Goal: Obtain resource: Obtain resource

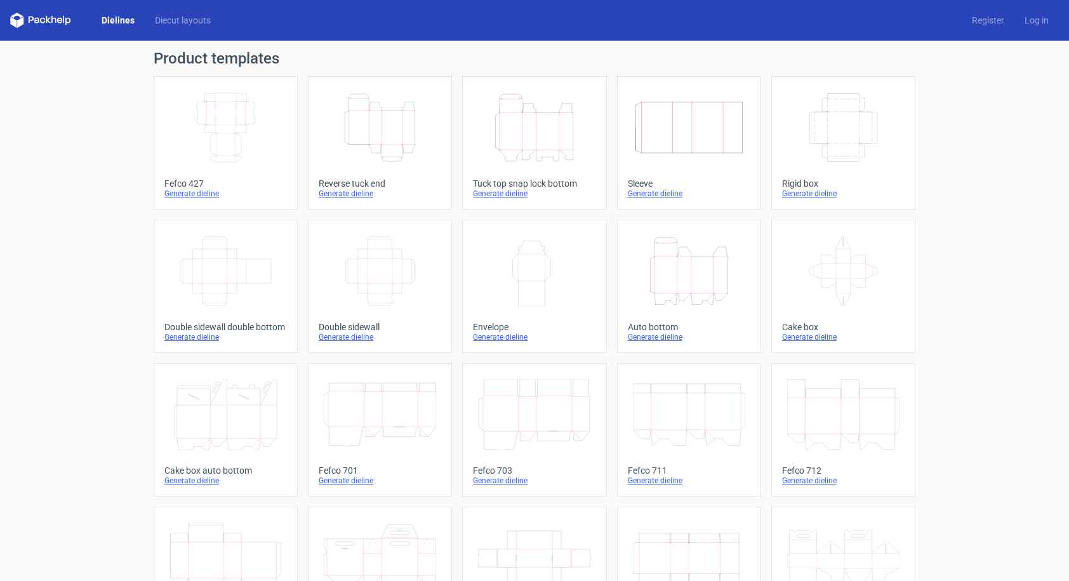
click at [115, 19] on link "Dielines" at bounding box center [117, 20] width 53 height 13
click at [357, 184] on div "Reverse tuck end" at bounding box center [380, 183] width 122 height 10
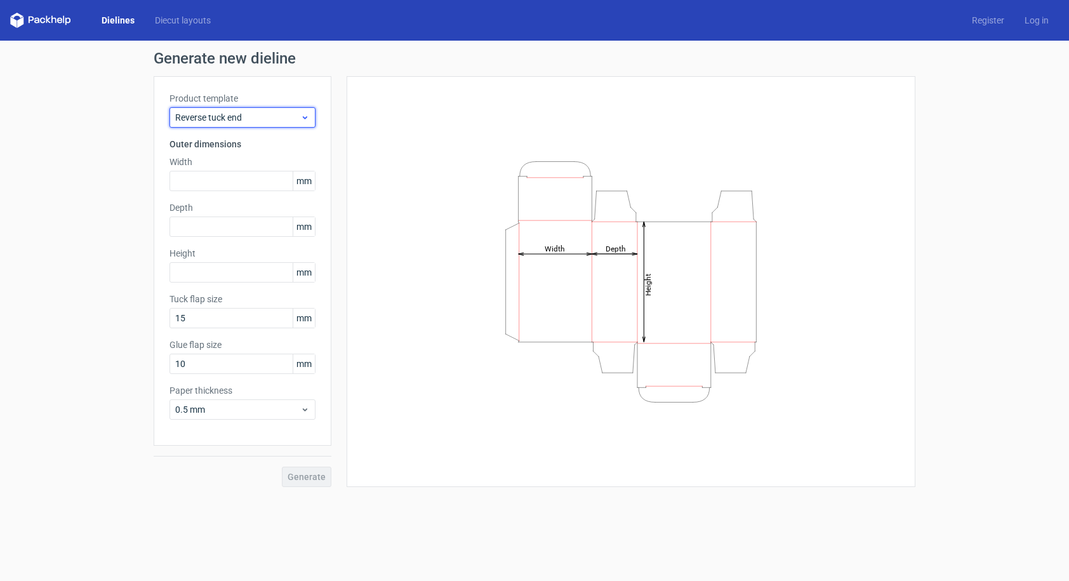
click at [303, 119] on icon at bounding box center [305, 117] width 10 height 10
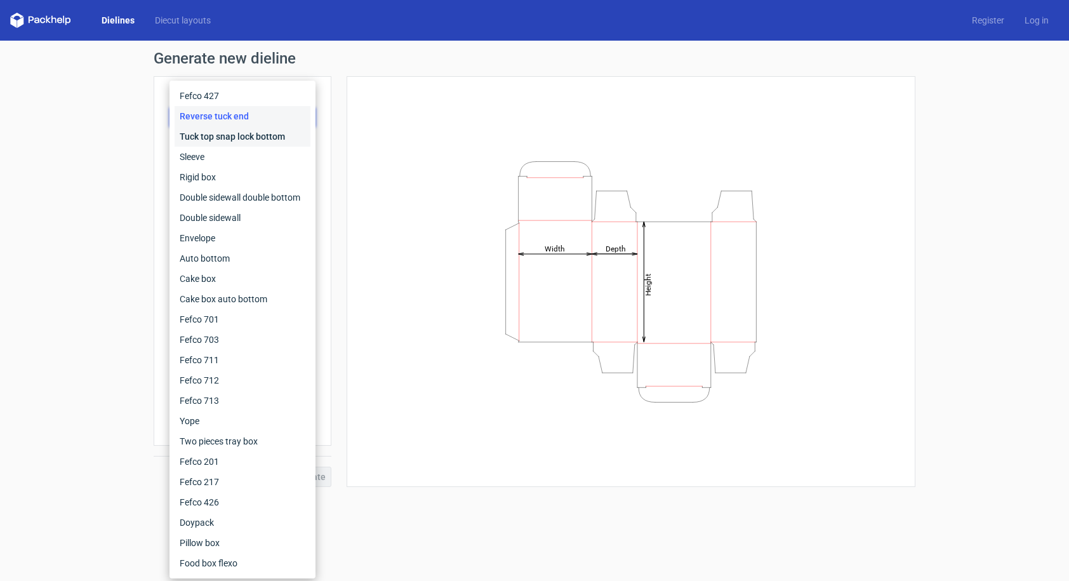
click at [272, 138] on div "Tuck top snap lock bottom" at bounding box center [243, 136] width 136 height 20
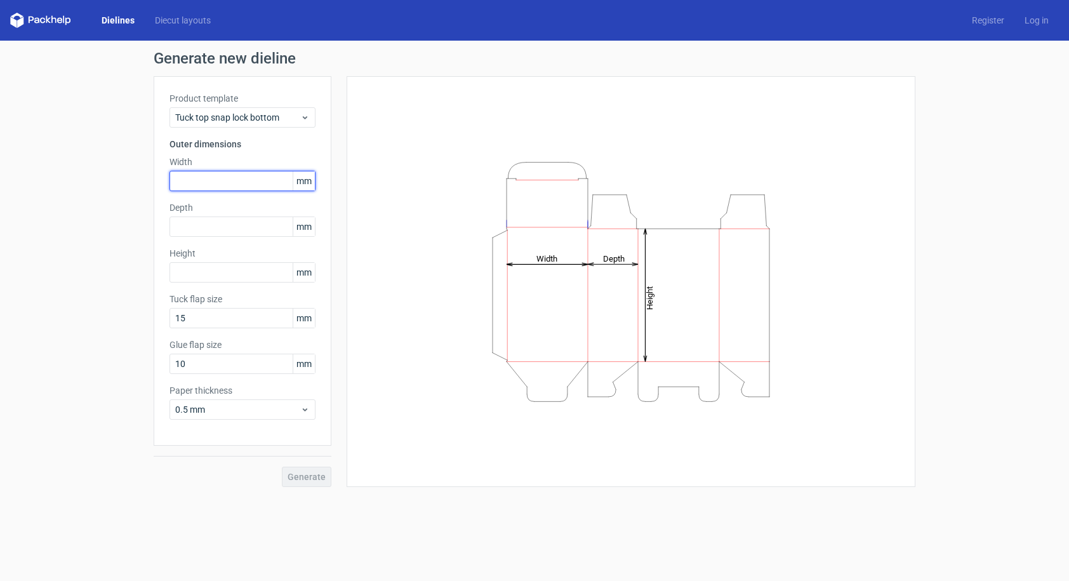
click at [209, 177] on input "text" at bounding box center [242, 181] width 146 height 20
type input "60"
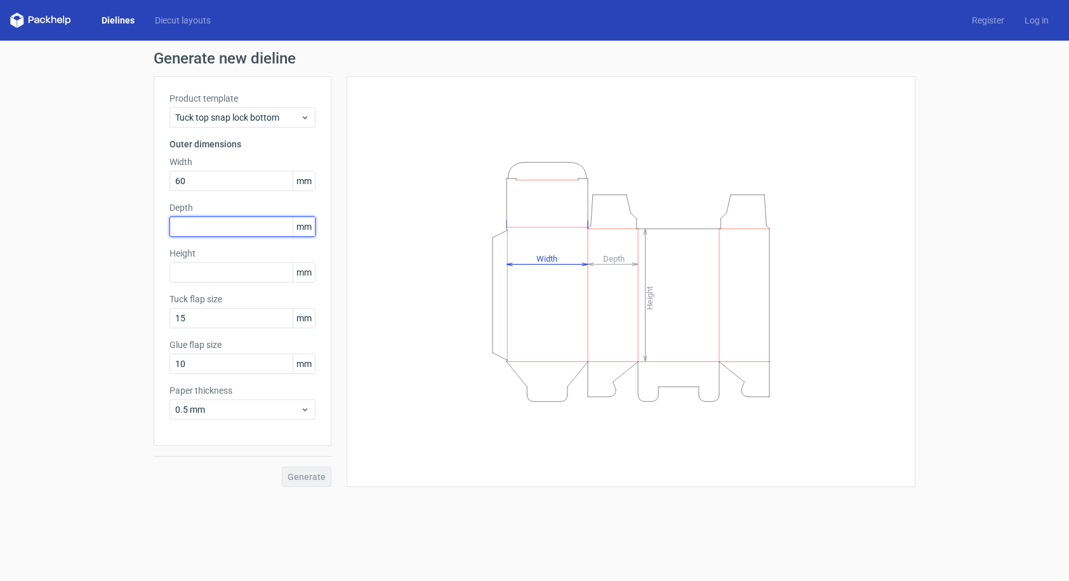
click at [210, 228] on input "text" at bounding box center [242, 226] width 146 height 20
type input "60"
click at [196, 274] on input "text" at bounding box center [242, 272] width 146 height 20
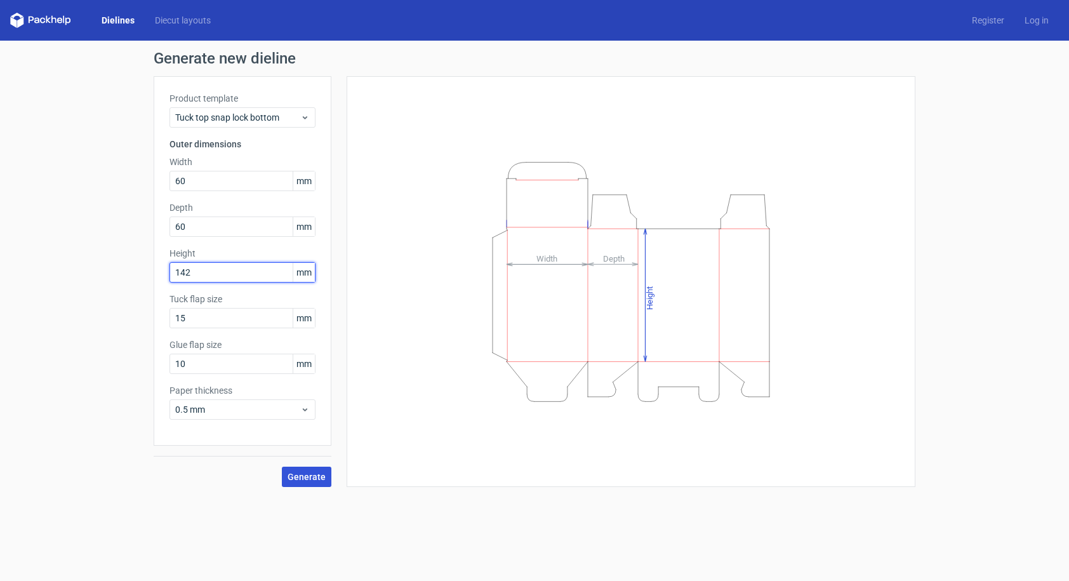
type input "142"
click at [319, 476] on span "Generate" at bounding box center [306, 476] width 38 height 9
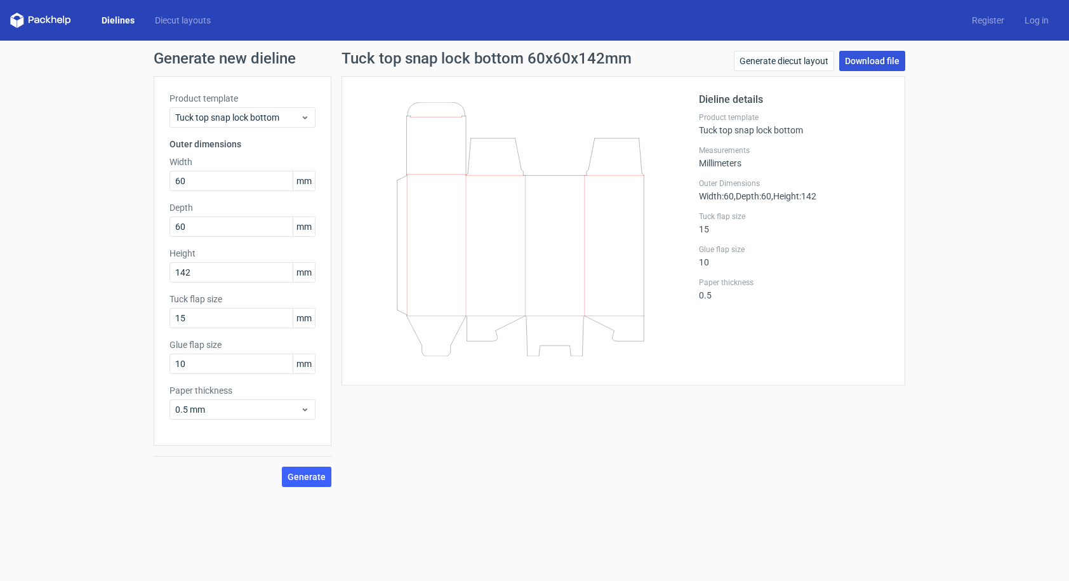
click at [881, 58] on link "Download file" at bounding box center [872, 61] width 66 height 20
click at [784, 63] on link "Generate diecut layout" at bounding box center [784, 61] width 100 height 20
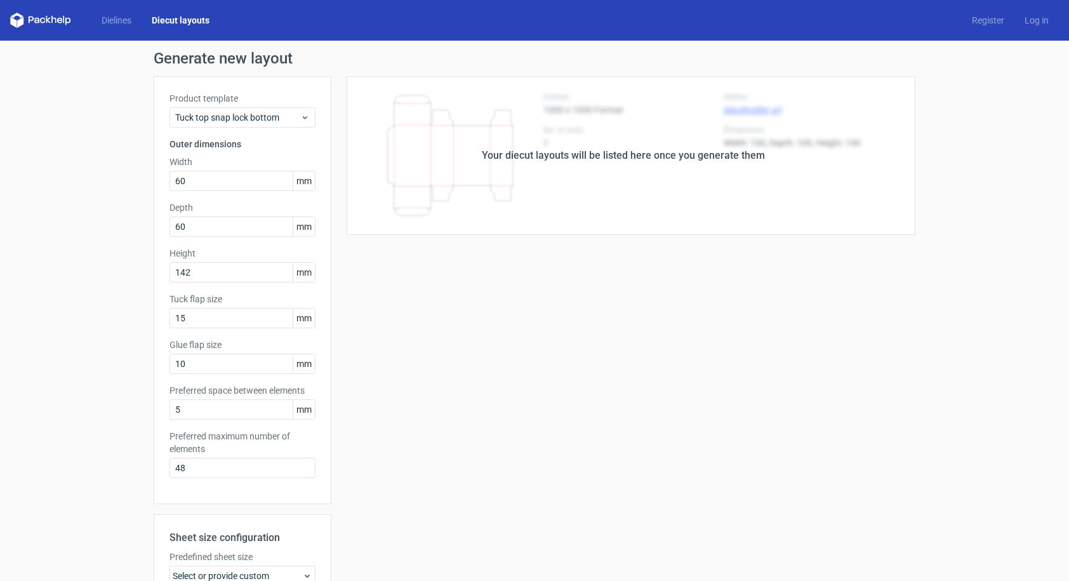
click at [605, 194] on div "Your diecut layouts will be listed here once you generate them" at bounding box center [623, 155] width 584 height 159
click at [208, 187] on input "60" at bounding box center [242, 181] width 146 height 20
click at [459, 270] on div "Your diecut layouts will be listed here once you generate them Height Depth Wid…" at bounding box center [623, 420] width 584 height 689
click at [195, 180] on input "60" at bounding box center [242, 181] width 146 height 20
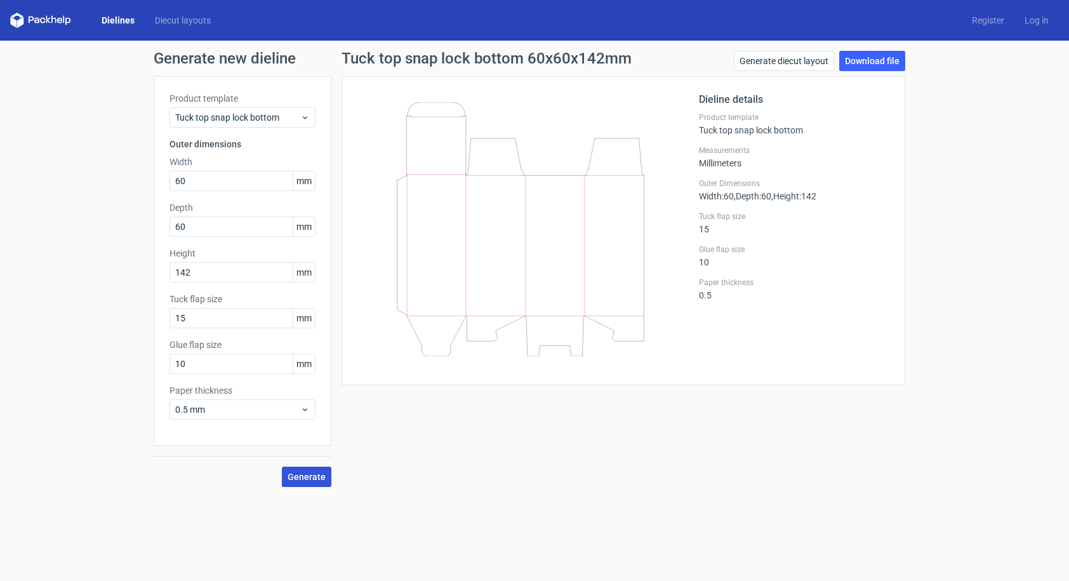
click at [316, 477] on span "Generate" at bounding box center [306, 476] width 38 height 9
click at [864, 62] on link "Download file" at bounding box center [872, 61] width 66 height 20
click at [520, 275] on icon at bounding box center [520, 229] width 306 height 254
click at [437, 117] on icon at bounding box center [520, 229] width 306 height 254
click at [201, 97] on label "Product template" at bounding box center [242, 98] width 146 height 13
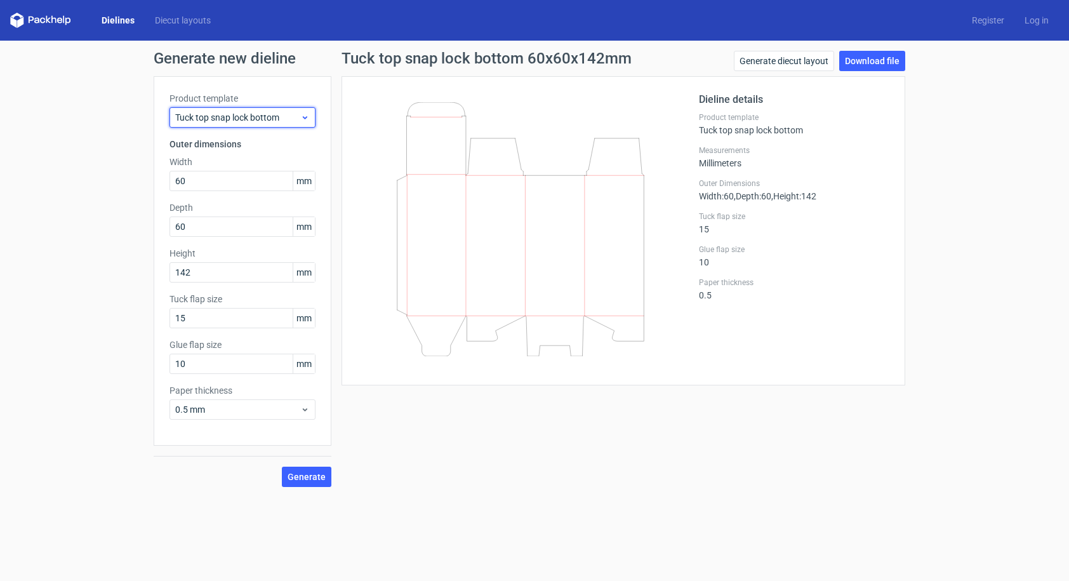
click at [302, 119] on icon at bounding box center [305, 117] width 10 height 10
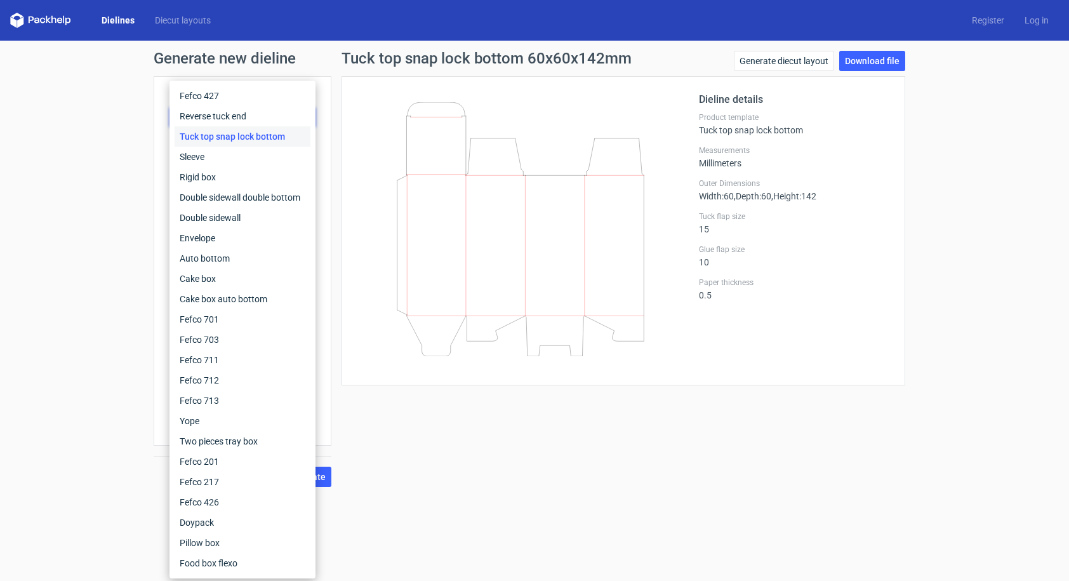
click at [227, 133] on div "Tuck top snap lock bottom" at bounding box center [243, 136] width 136 height 20
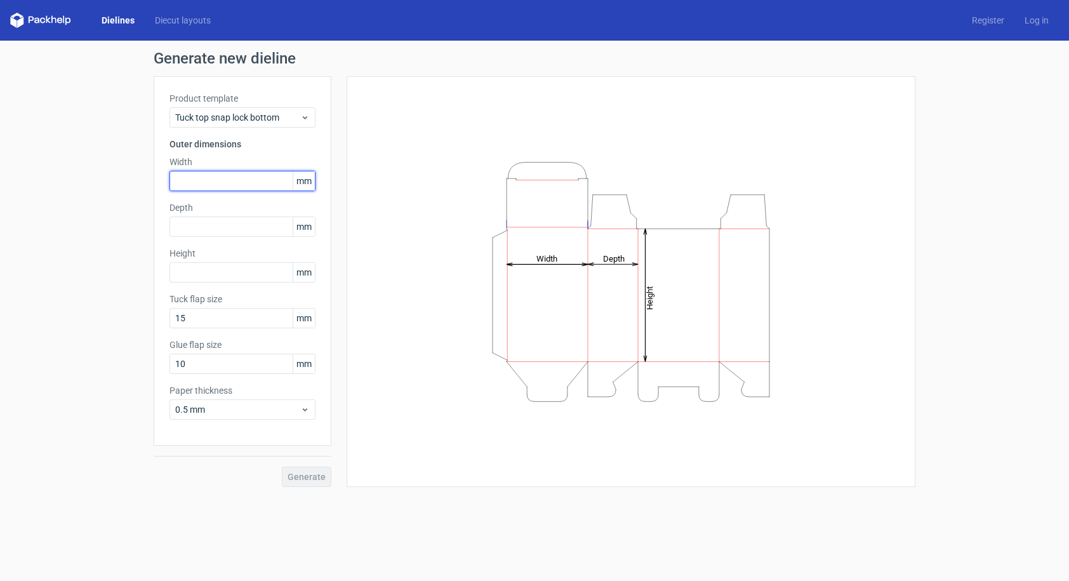
click at [201, 181] on input "text" at bounding box center [242, 181] width 146 height 20
type input "60"
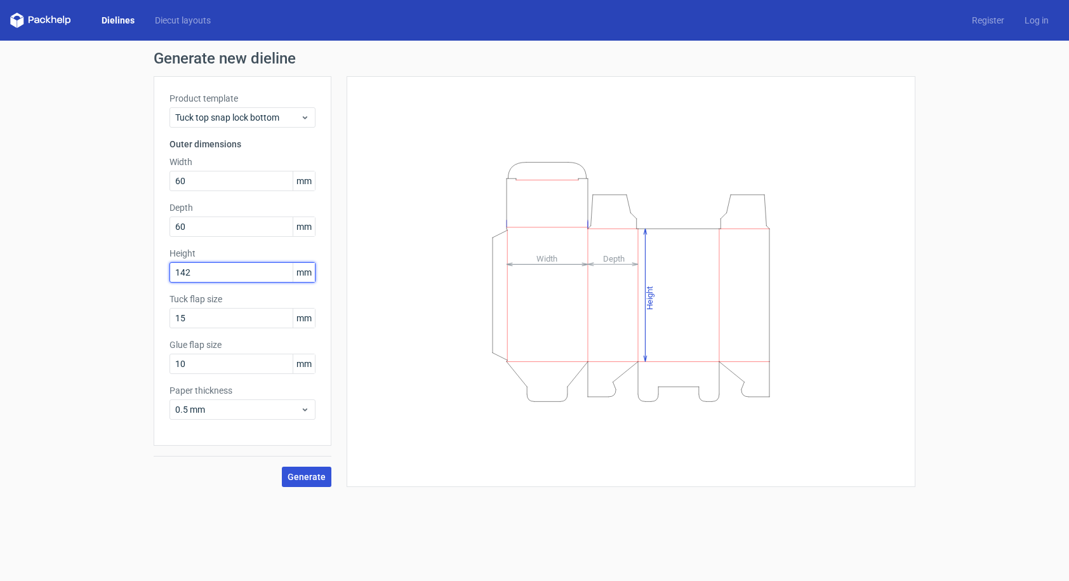
type input "142"
click at [311, 476] on span "Generate" at bounding box center [306, 476] width 38 height 9
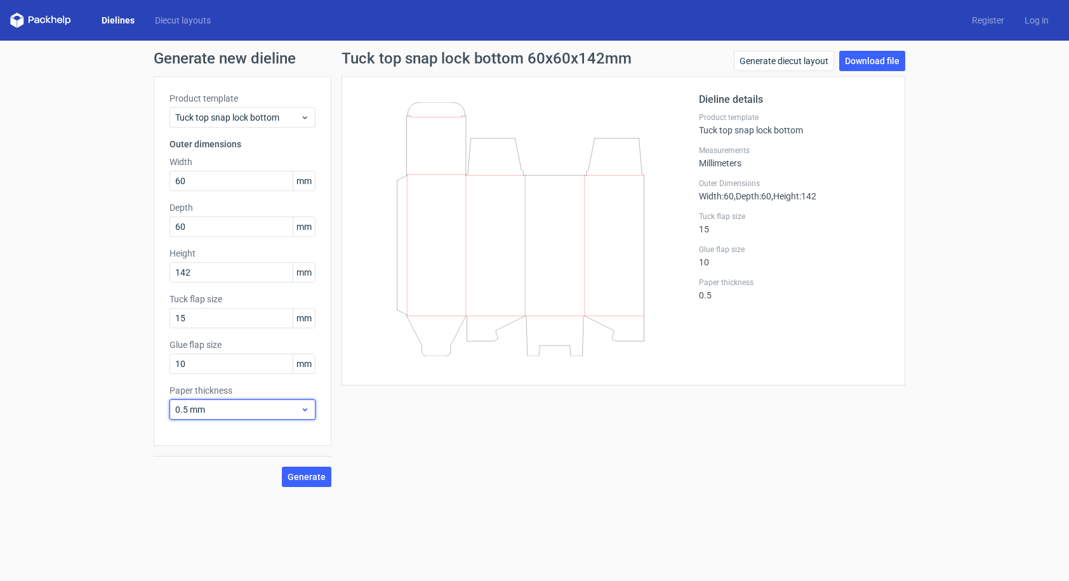
click at [305, 412] on icon at bounding box center [305, 409] width 10 height 10
click at [197, 478] on div "1 mm" at bounding box center [243, 478] width 136 height 20
click at [313, 475] on span "Generate" at bounding box center [306, 476] width 38 height 9
click at [862, 61] on link "Download file" at bounding box center [872, 61] width 66 height 20
click at [779, 65] on link "Generate diecut layout" at bounding box center [784, 61] width 100 height 20
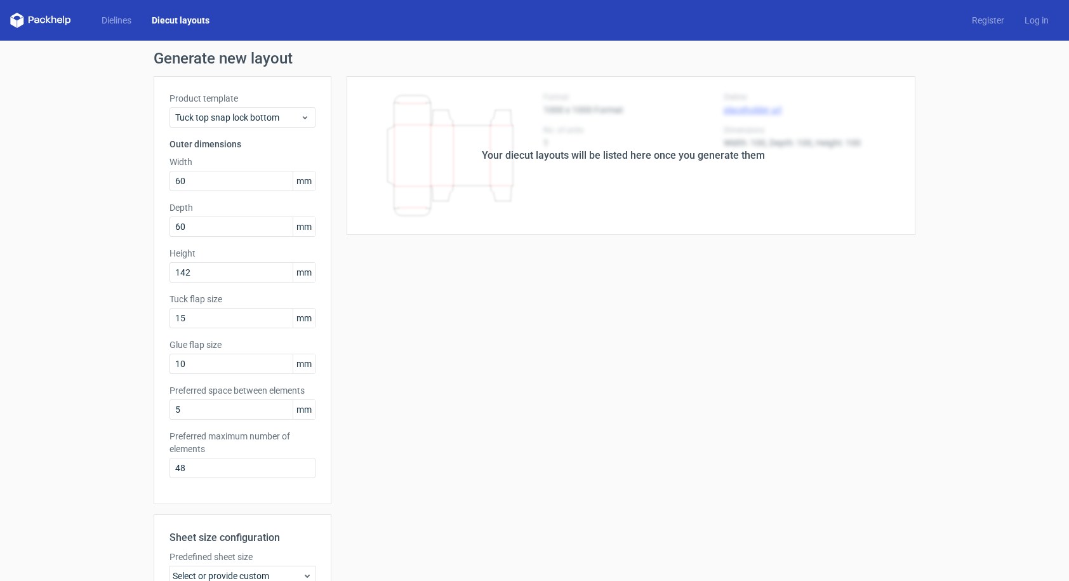
click at [751, 160] on div "Your diecut layouts will be listed here once you generate them" at bounding box center [623, 155] width 283 height 15
drag, startPoint x: 778, startPoint y: 153, endPoint x: 445, endPoint y: 152, distance: 332.5
click at [445, 152] on div "Your diecut layouts will be listed here once you generate them" at bounding box center [623, 155] width 584 height 159
click at [523, 250] on div "Your diecut layouts will be listed here once you generate them Height Depth Wid…" at bounding box center [623, 420] width 584 height 689
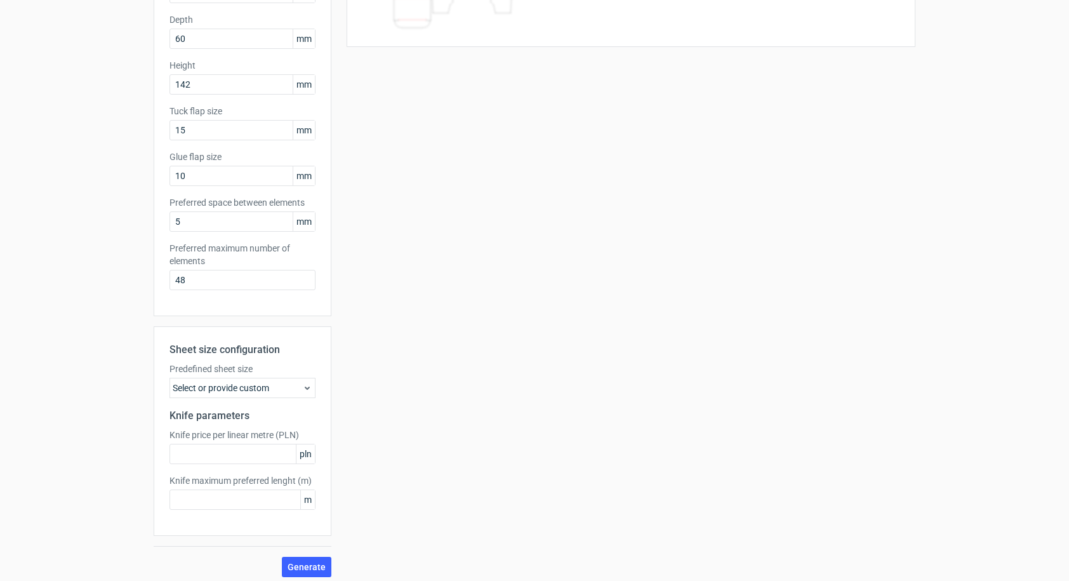
scroll to position [194, 0]
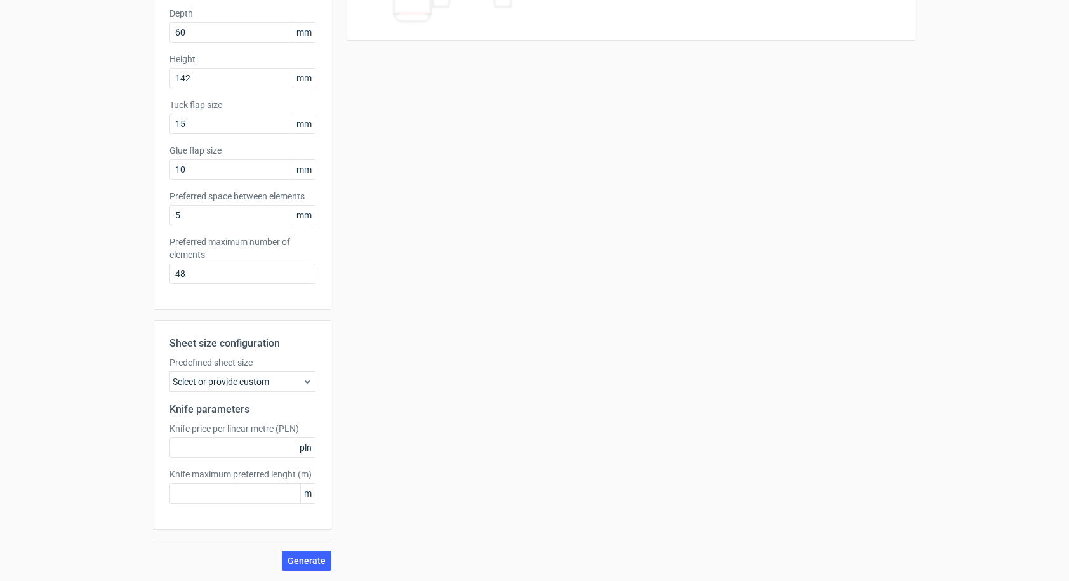
click at [305, 381] on icon at bounding box center [307, 381] width 10 height 10
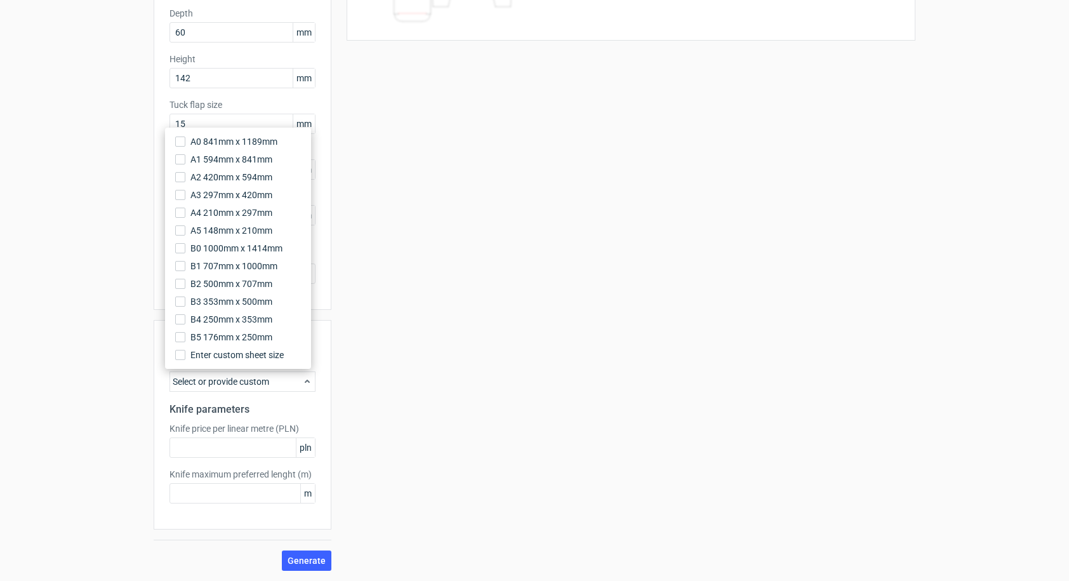
click at [305, 381] on use at bounding box center [307, 380] width 5 height 3
click at [576, 227] on div "Your diecut layouts will be listed here once you generate them Height Depth Wid…" at bounding box center [623, 226] width 584 height 689
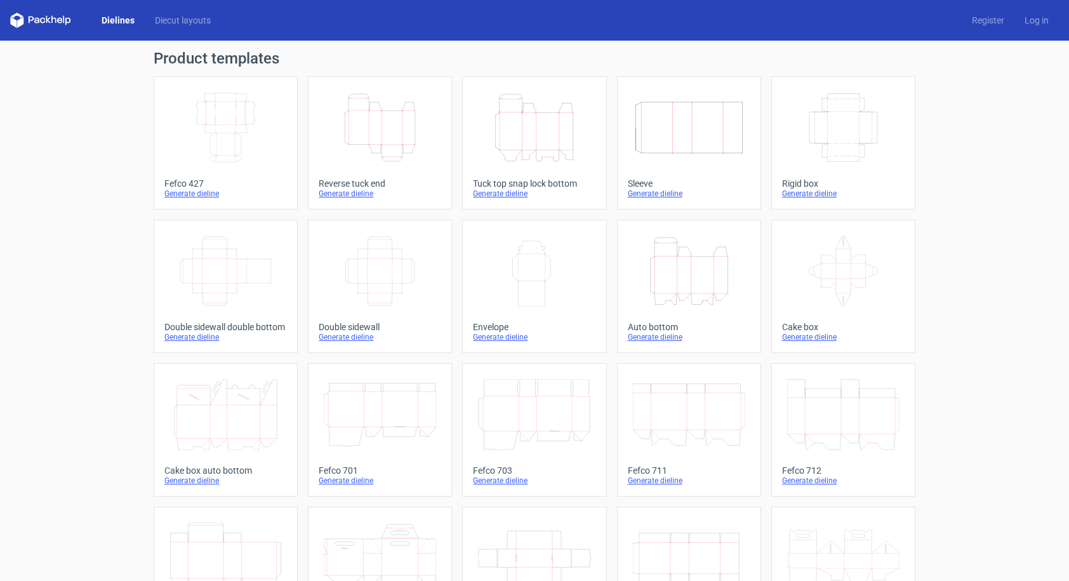
click at [529, 183] on div "Tuck top snap lock bottom" at bounding box center [534, 183] width 122 height 10
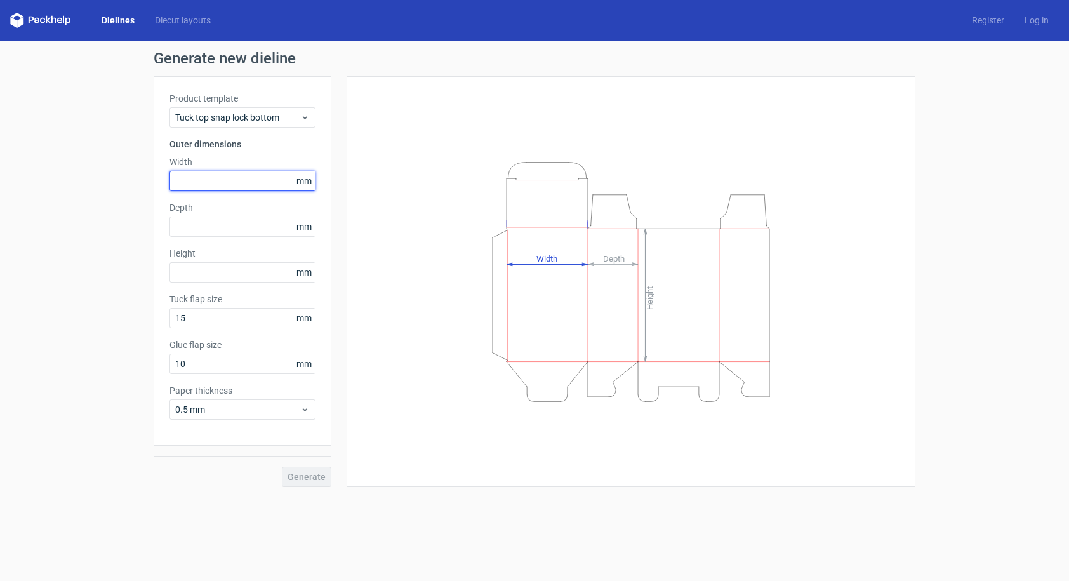
click at [213, 183] on input "text" at bounding box center [242, 181] width 146 height 20
type input "60"
click at [209, 221] on input "text" at bounding box center [242, 226] width 146 height 20
type input "60"
click at [202, 268] on input "text" at bounding box center [242, 272] width 146 height 20
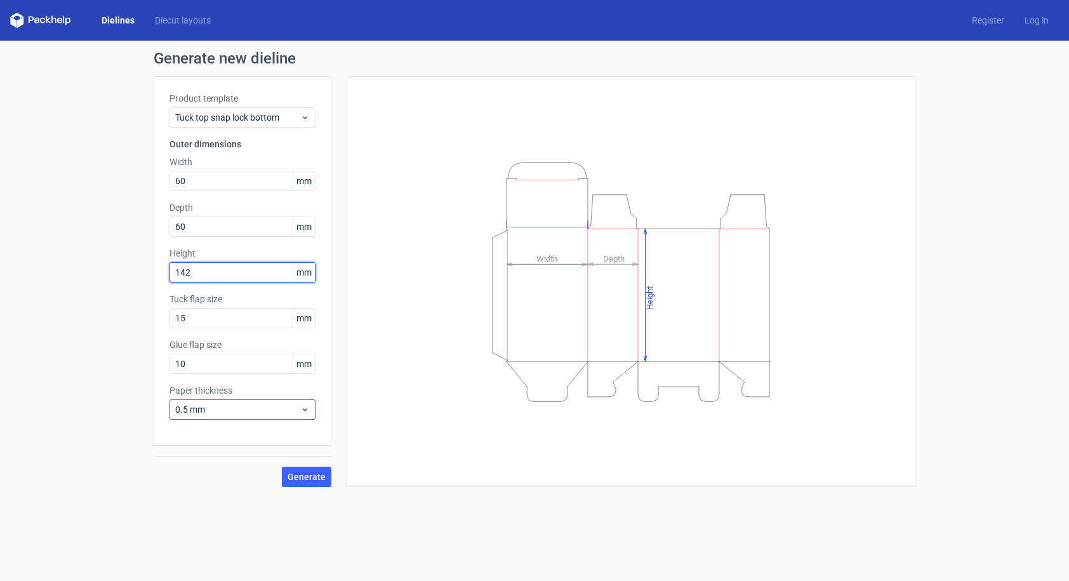
type input "142"
click at [305, 415] on div "0.5 mm" at bounding box center [242, 409] width 146 height 20
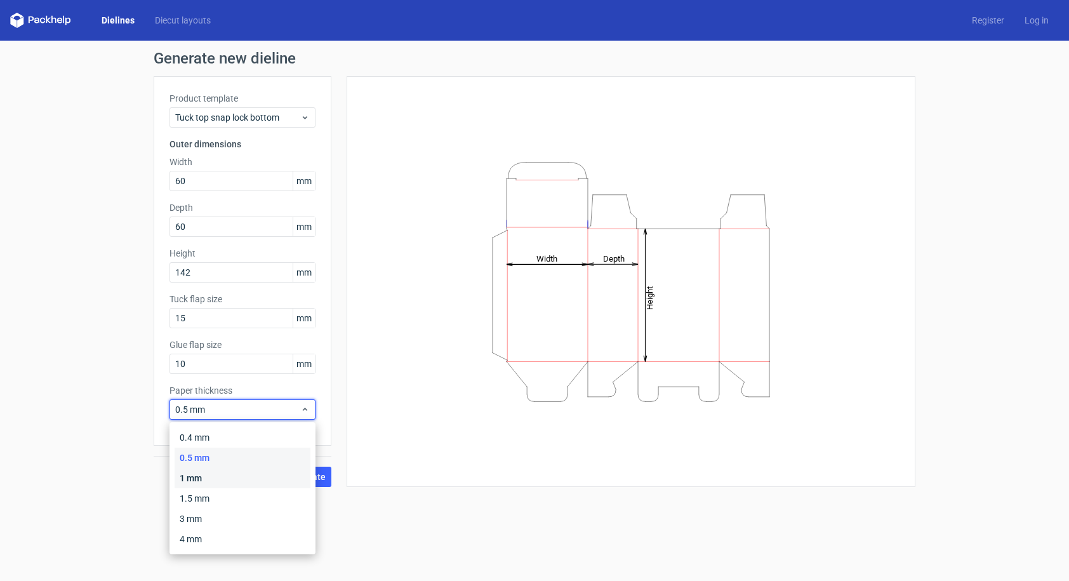
click at [199, 482] on div "1 mm" at bounding box center [243, 478] width 136 height 20
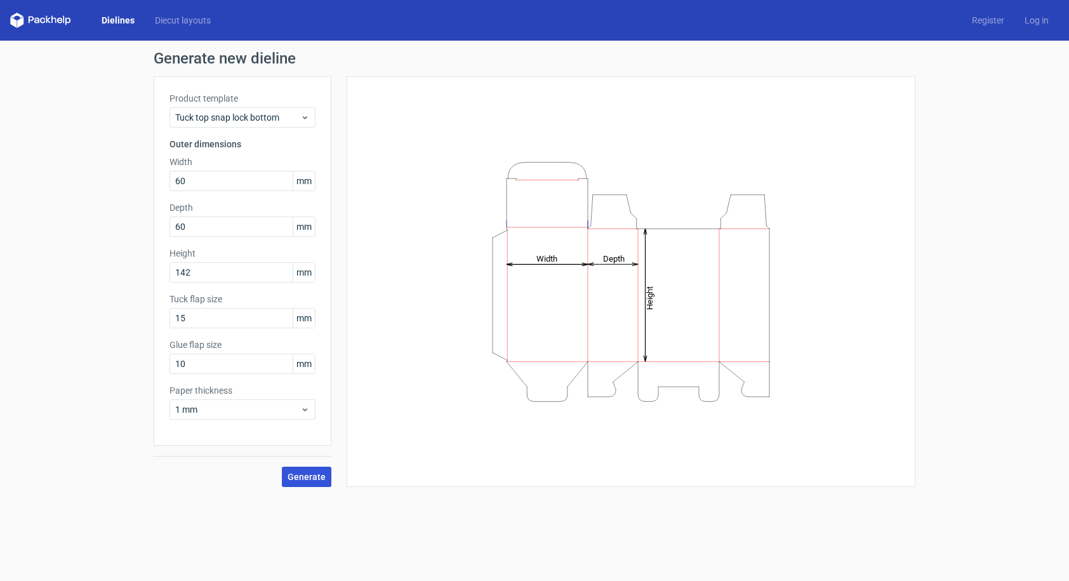
click at [319, 477] on span "Generate" at bounding box center [306, 476] width 38 height 9
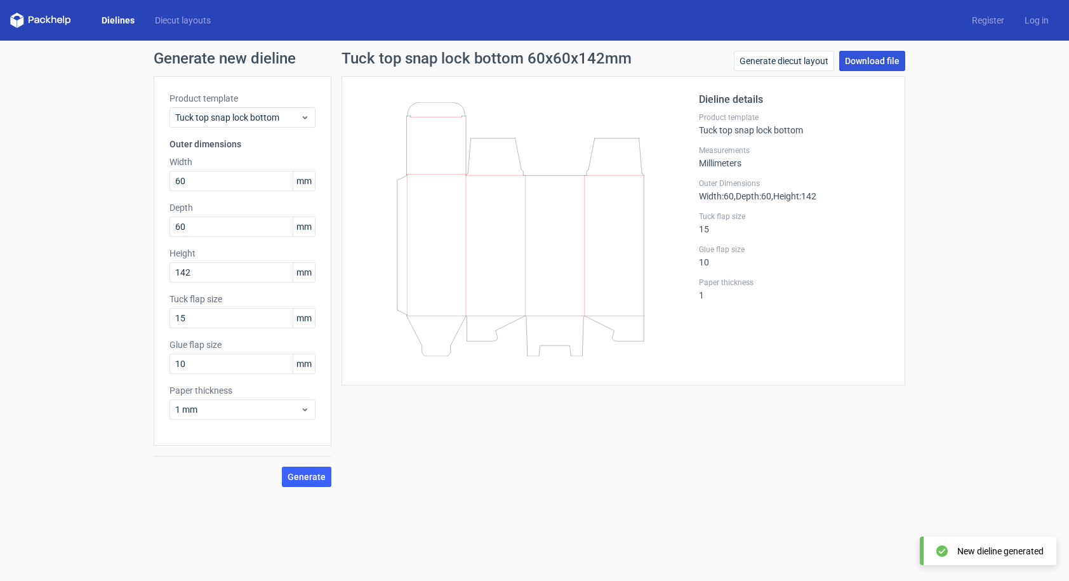
click at [877, 60] on link "Download file" at bounding box center [872, 61] width 66 height 20
click at [734, 166] on div "Measurements Millimeters" at bounding box center [794, 156] width 190 height 23
click at [795, 198] on span ", Height : 142" at bounding box center [793, 196] width 45 height 10
click at [160, 18] on link "Diecut layouts" at bounding box center [183, 20] width 76 height 13
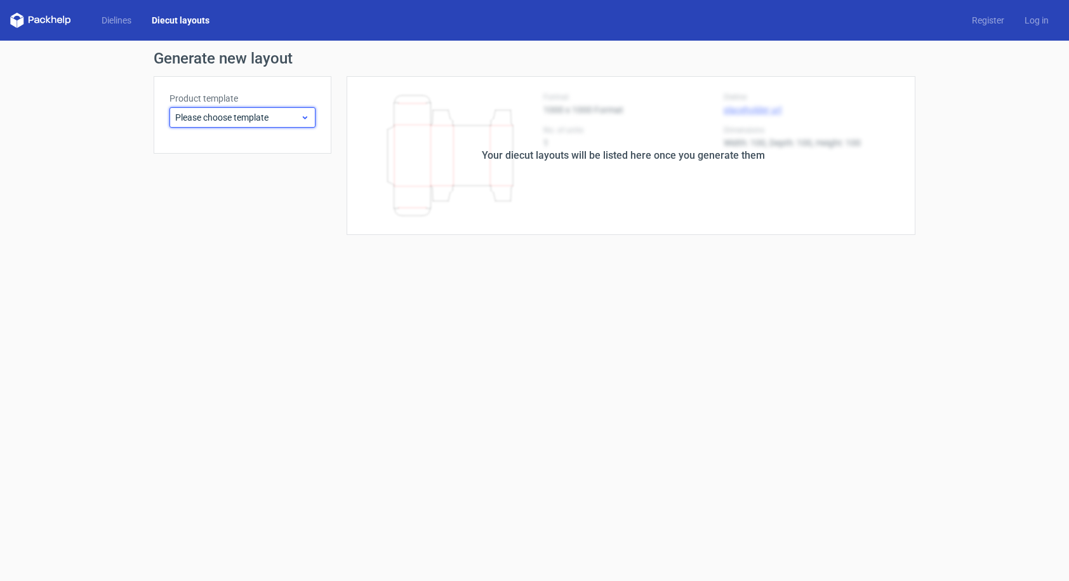
click at [301, 119] on icon at bounding box center [305, 117] width 10 height 10
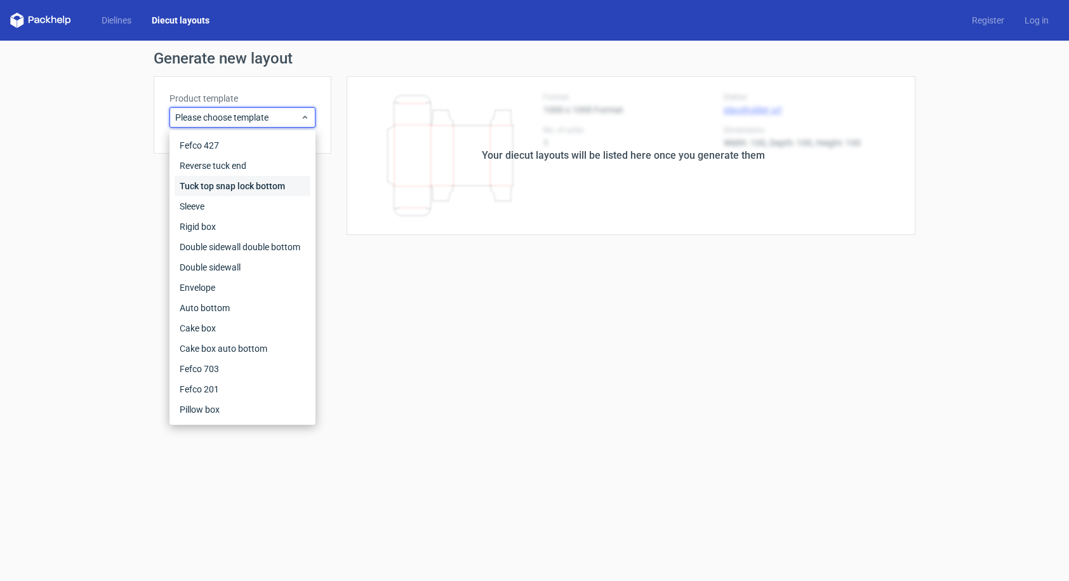
click at [269, 187] on div "Tuck top snap lock bottom" at bounding box center [243, 186] width 136 height 20
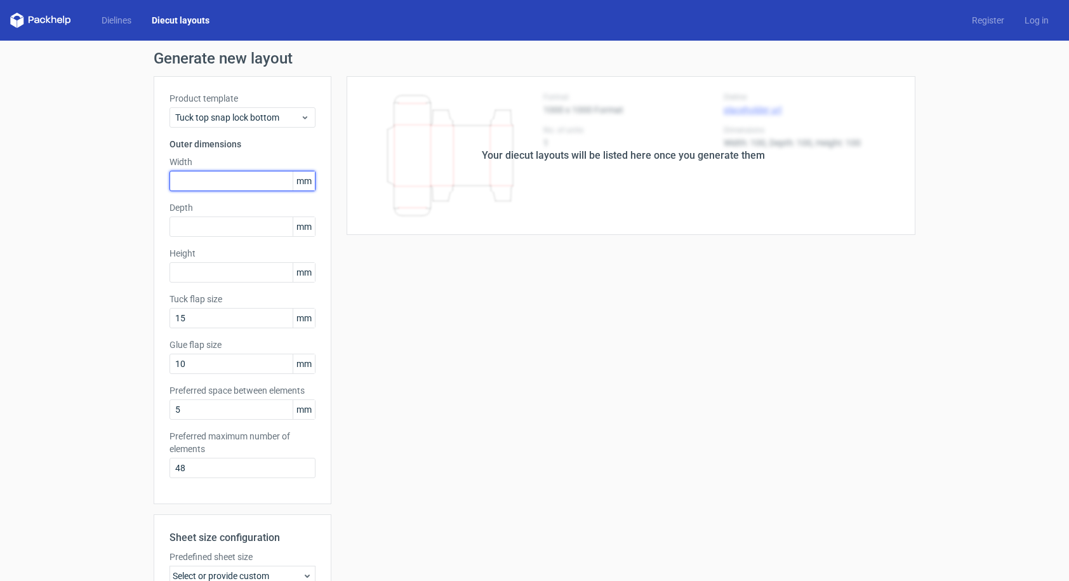
click at [204, 181] on input "text" at bounding box center [242, 181] width 146 height 20
type input "60"
click at [192, 220] on input "text" at bounding box center [242, 226] width 146 height 20
type input "60"
click at [202, 365] on input "10" at bounding box center [242, 363] width 146 height 20
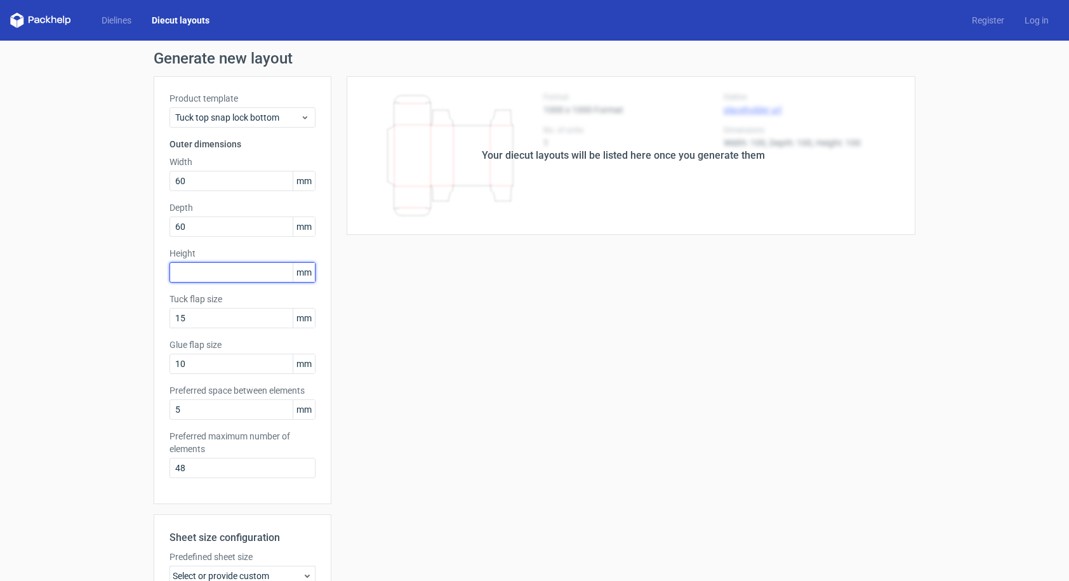
click at [199, 272] on input "text" at bounding box center [242, 272] width 146 height 20
drag, startPoint x: 186, startPoint y: 275, endPoint x: 173, endPoint y: 272, distance: 13.1
click at [173, 272] on input "120" at bounding box center [242, 272] width 146 height 20
type input "142"
click at [357, 397] on div "Your diecut layouts will be listed here once you generate them Height Depth Wid…" at bounding box center [623, 420] width 584 height 689
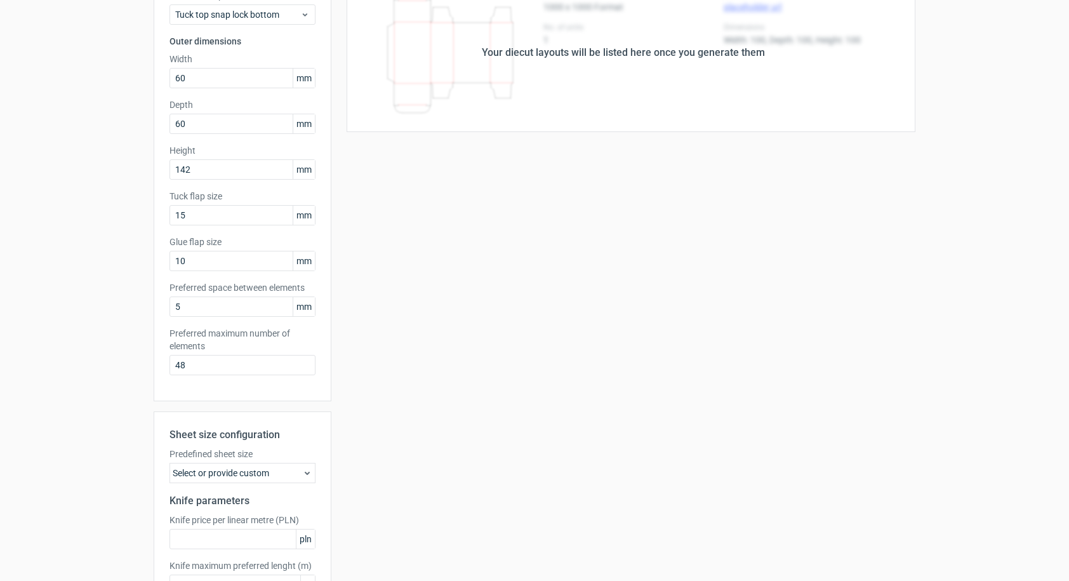
scroll to position [194, 0]
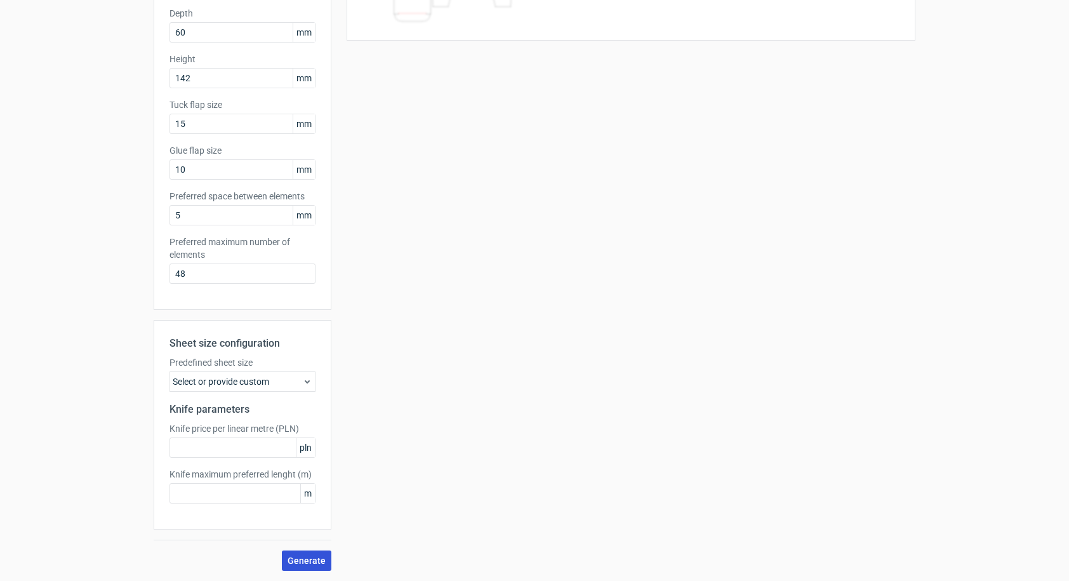
click at [306, 556] on span "Generate" at bounding box center [306, 560] width 38 height 9
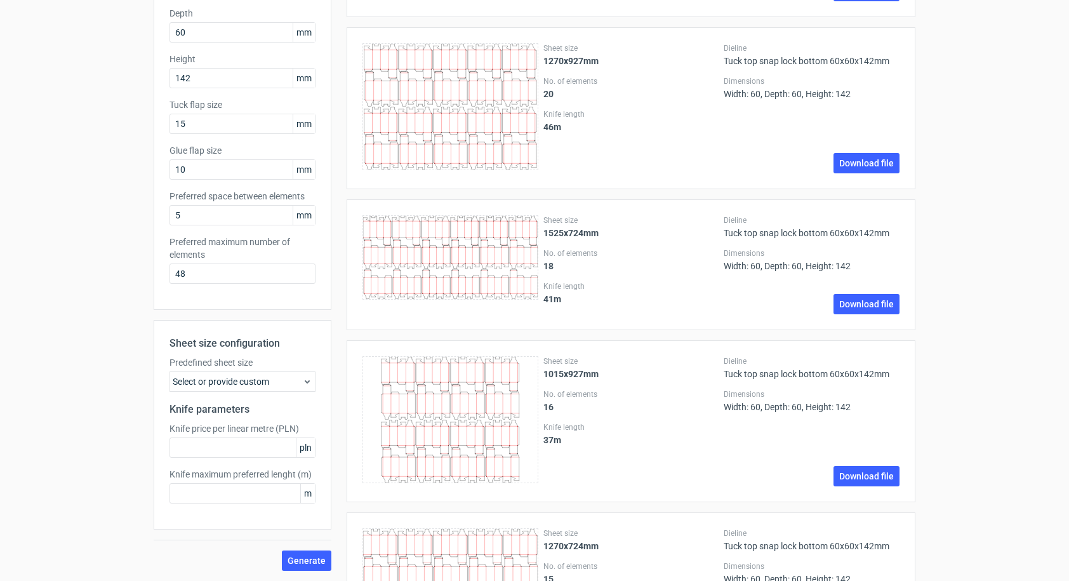
scroll to position [0, 0]
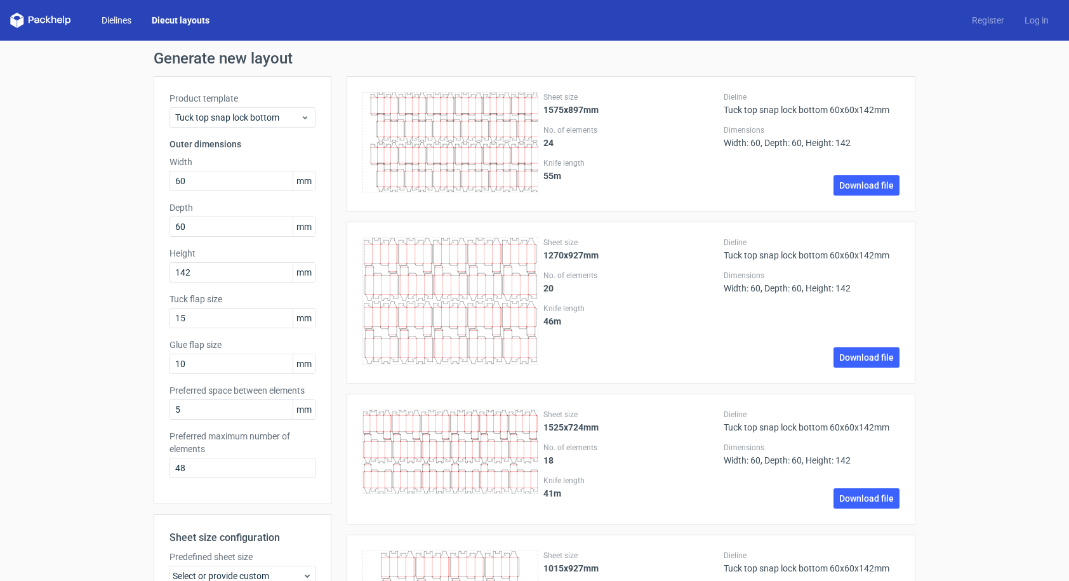
click at [118, 22] on link "Dielines" at bounding box center [116, 20] width 50 height 13
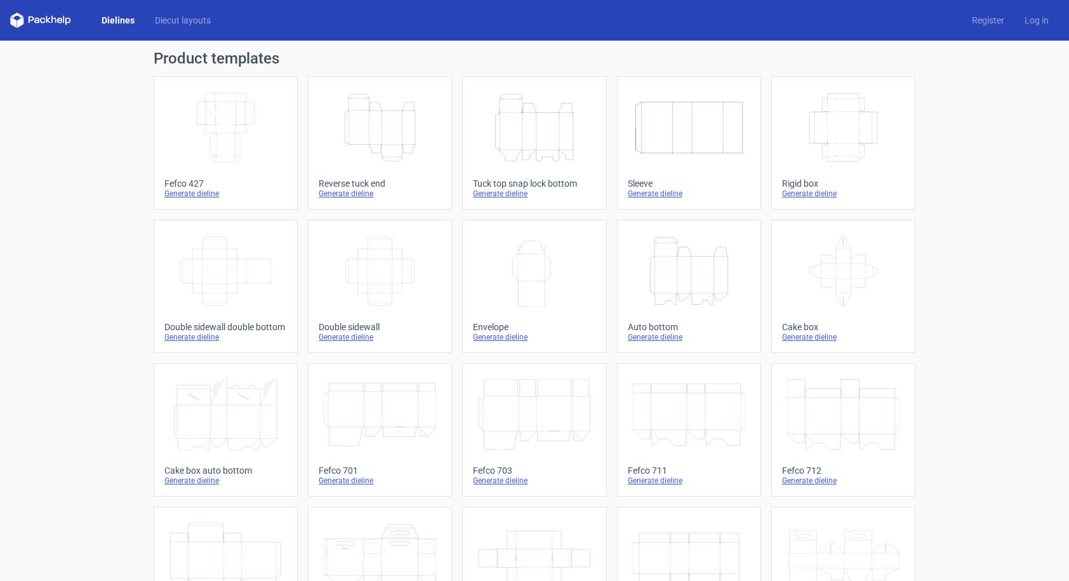
click at [513, 188] on div "Tuck top snap lock bottom" at bounding box center [534, 183] width 122 height 10
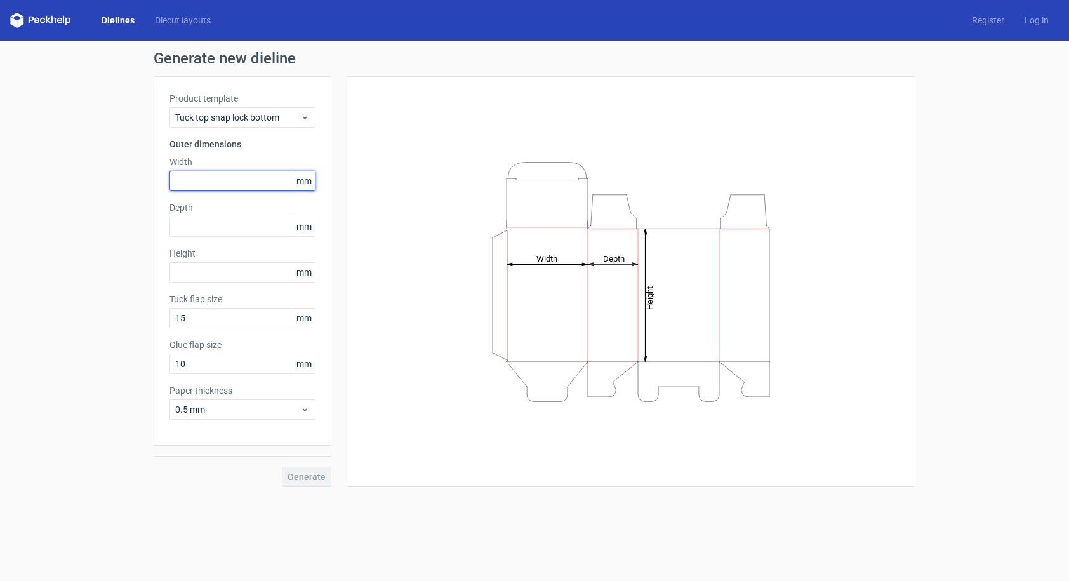
click at [222, 175] on input "text" at bounding box center [242, 181] width 146 height 20
type input "60"
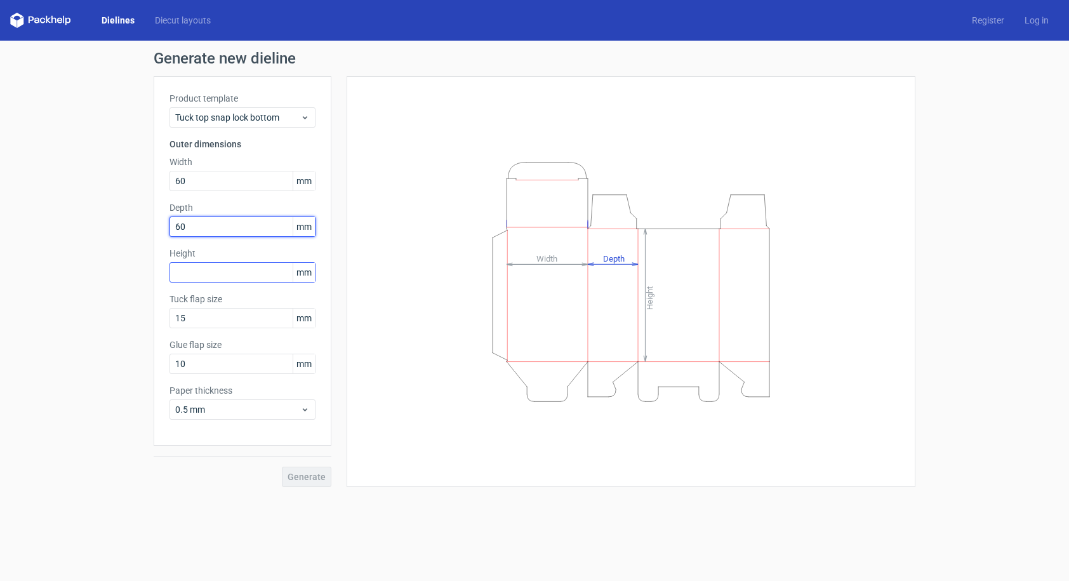
type input "60"
click at [200, 274] on input "text" at bounding box center [242, 272] width 146 height 20
type input "142"
click at [310, 474] on span "Generate" at bounding box center [306, 476] width 38 height 9
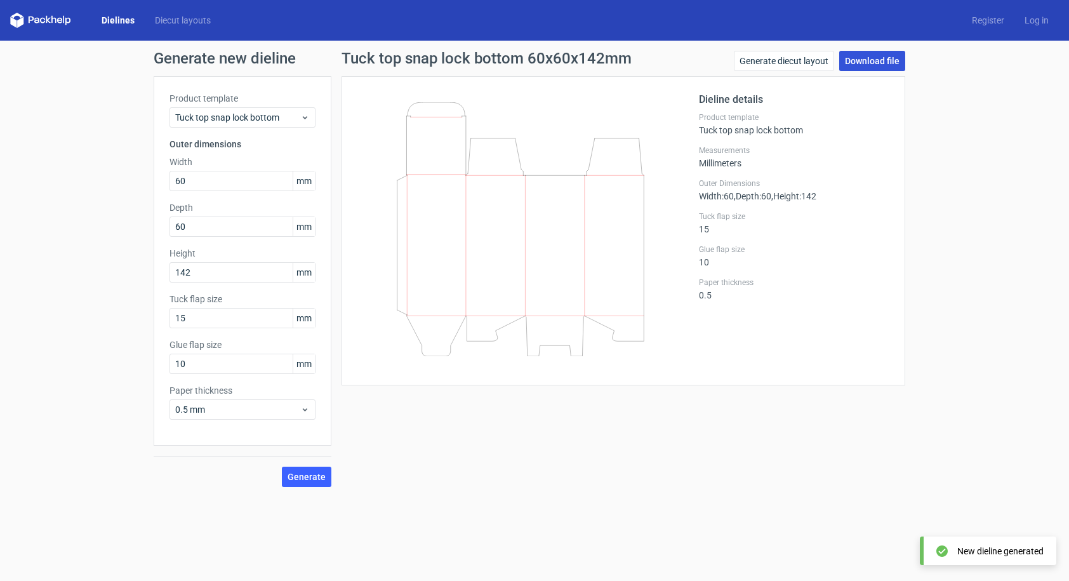
click at [860, 62] on link "Download file" at bounding box center [872, 61] width 66 height 20
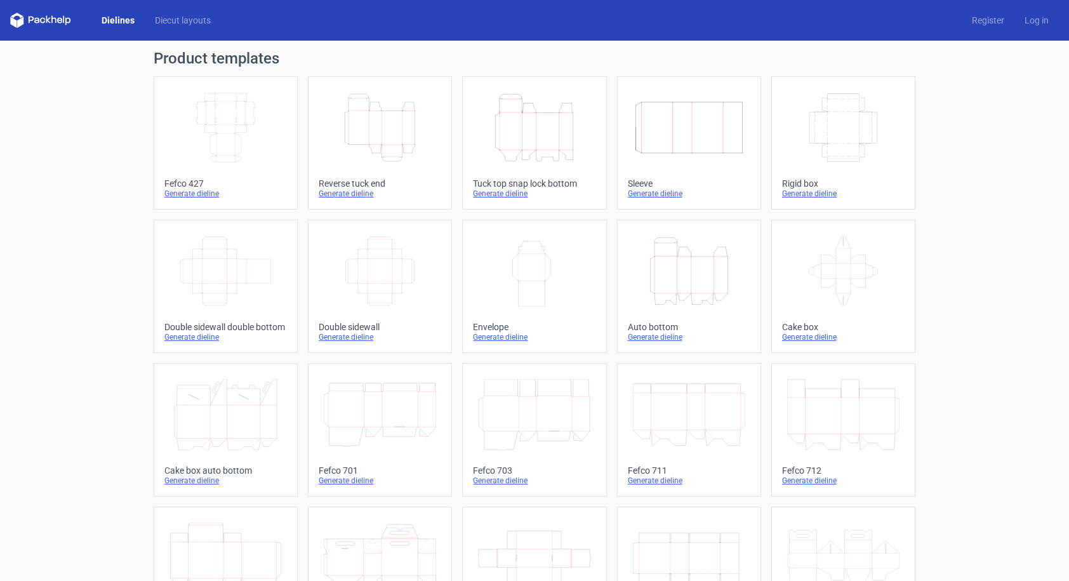
click at [526, 182] on div "Tuck top snap lock bottom" at bounding box center [534, 183] width 122 height 10
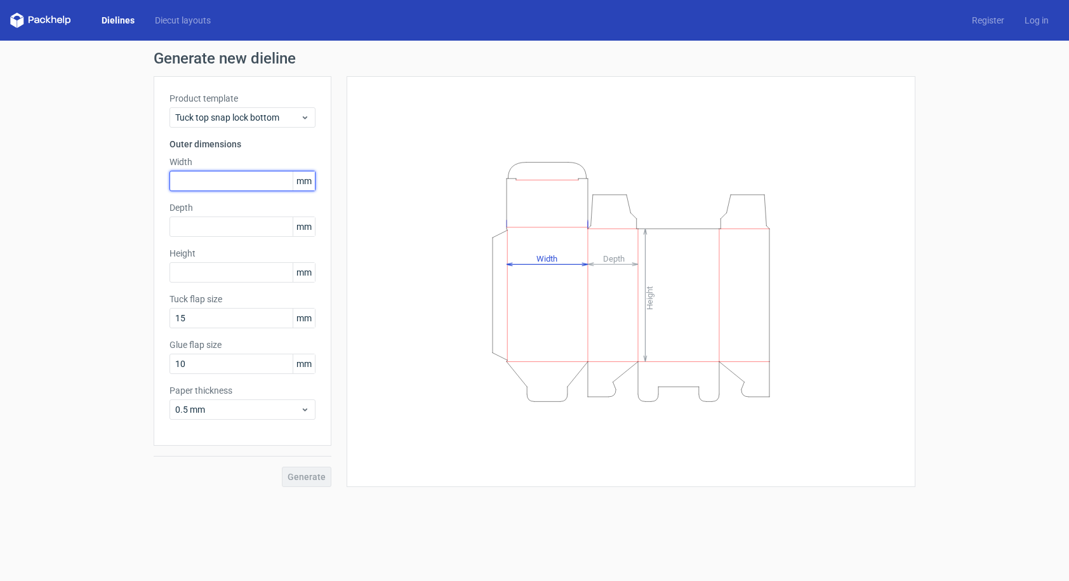
click at [222, 180] on input "text" at bounding box center [242, 181] width 146 height 20
type input "50"
type input "120"
click at [326, 475] on button "Generate" at bounding box center [306, 476] width 49 height 20
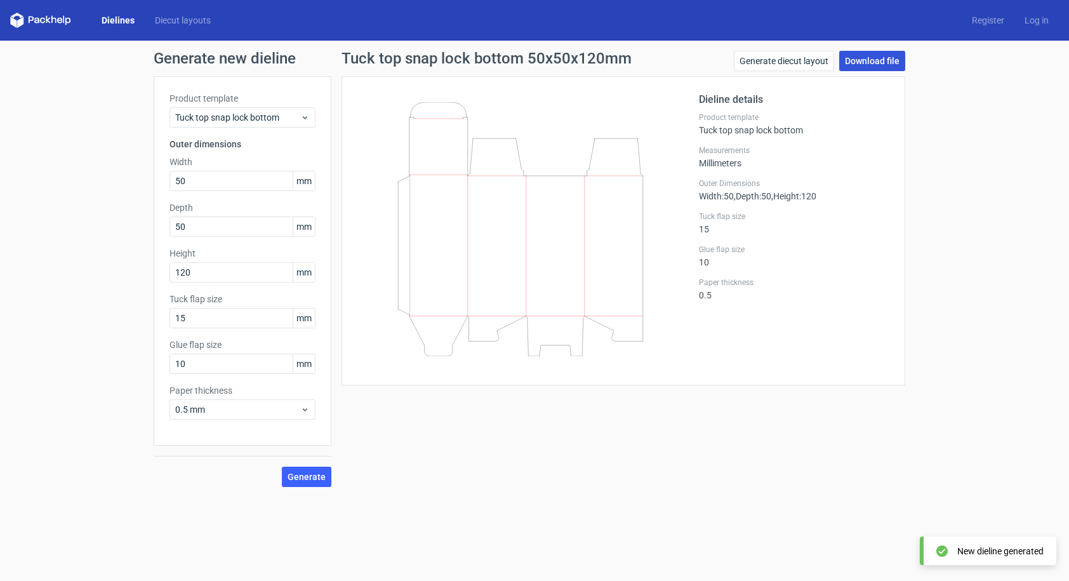
click at [878, 62] on link "Download file" at bounding box center [872, 61] width 66 height 20
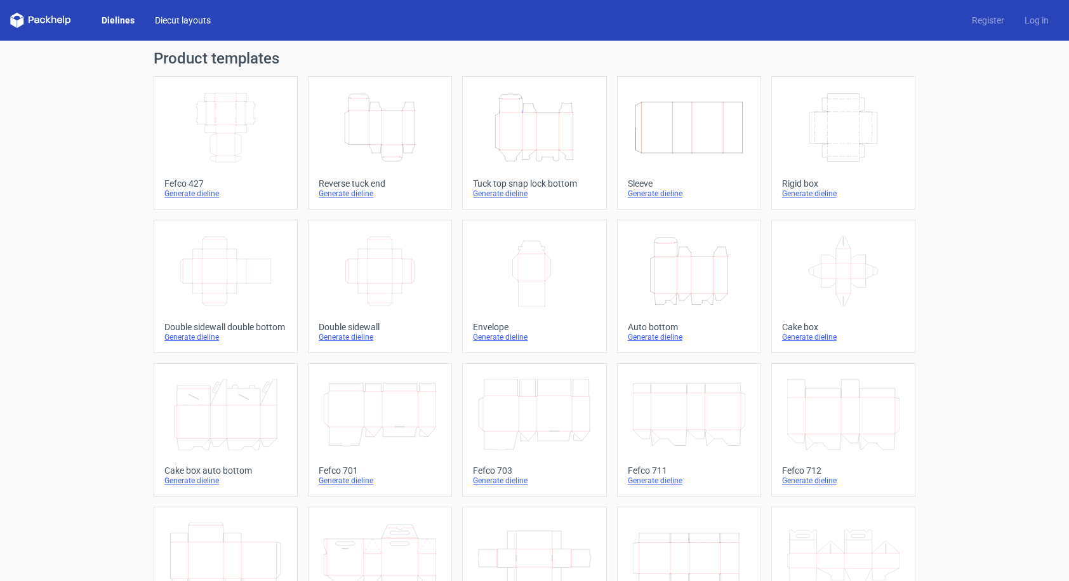
click at [193, 23] on link "Diecut layouts" at bounding box center [183, 20] width 76 height 13
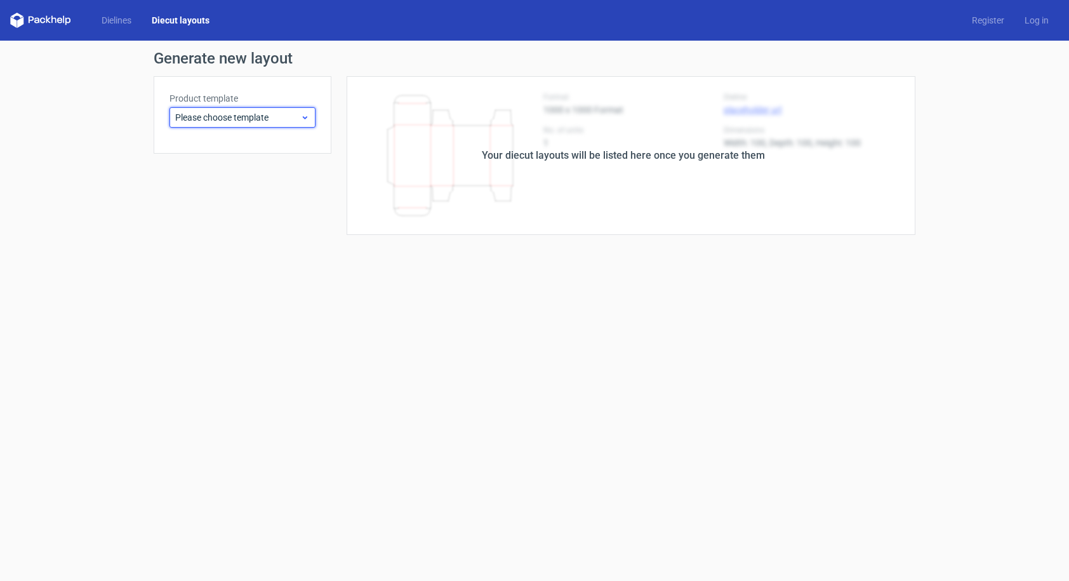
click at [305, 119] on use at bounding box center [305, 117] width 4 height 3
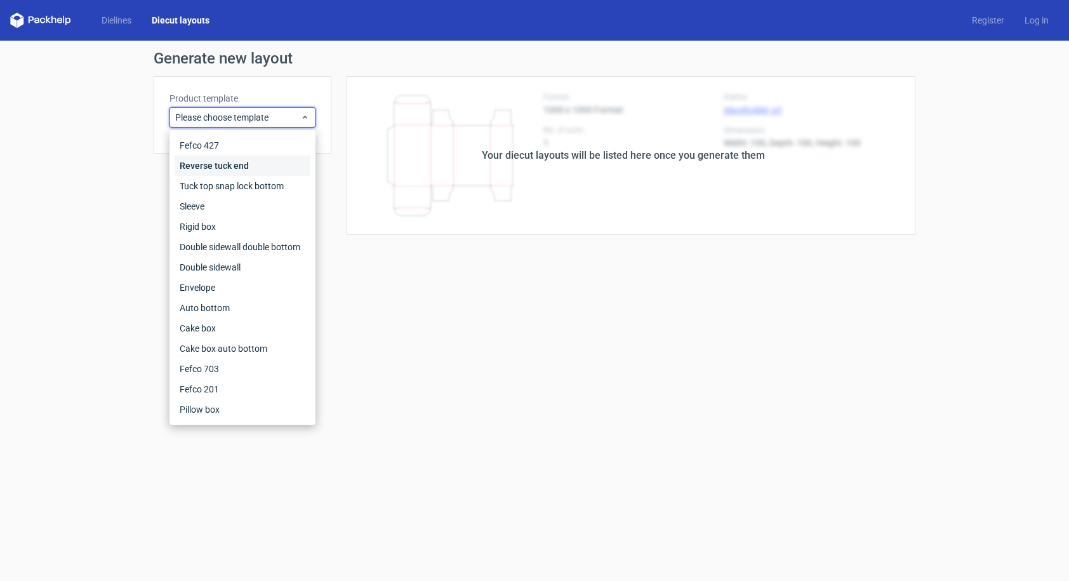
click at [246, 162] on div "Reverse tuck end" at bounding box center [243, 165] width 136 height 20
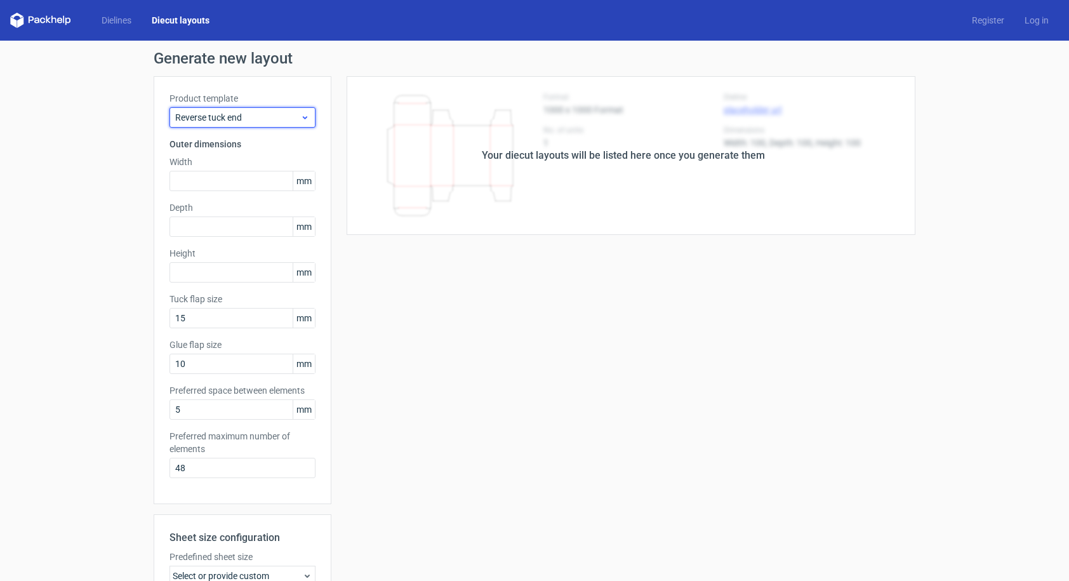
click at [300, 121] on icon at bounding box center [305, 117] width 10 height 10
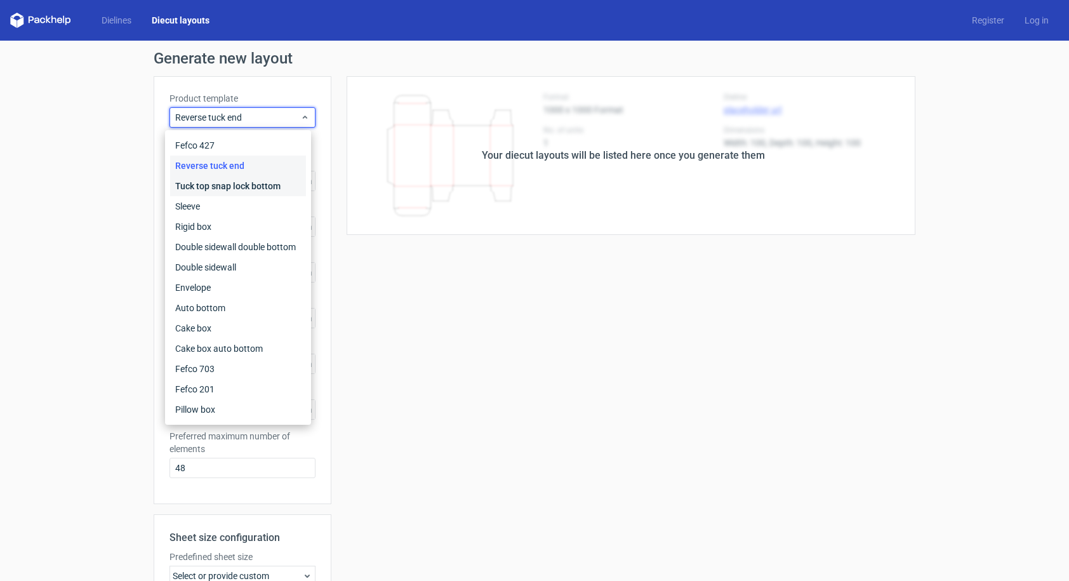
click at [263, 186] on div "Tuck top snap lock bottom" at bounding box center [238, 186] width 136 height 20
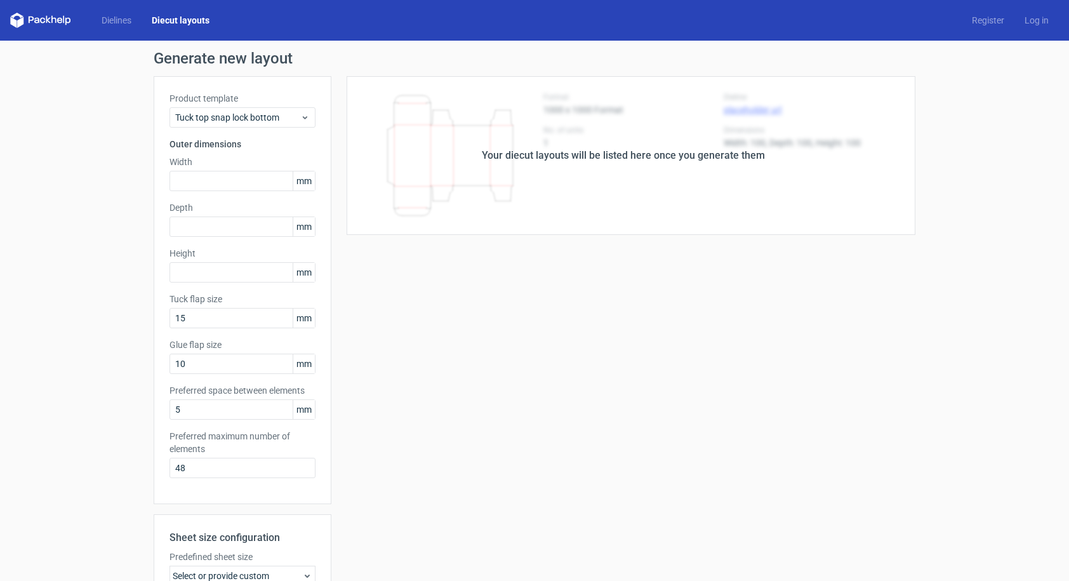
click at [440, 310] on div "Your diecut layouts will be listed here once you generate them Height Depth Wid…" at bounding box center [623, 420] width 584 height 689
click at [213, 176] on input "text" at bounding box center [242, 181] width 146 height 20
type input "50"
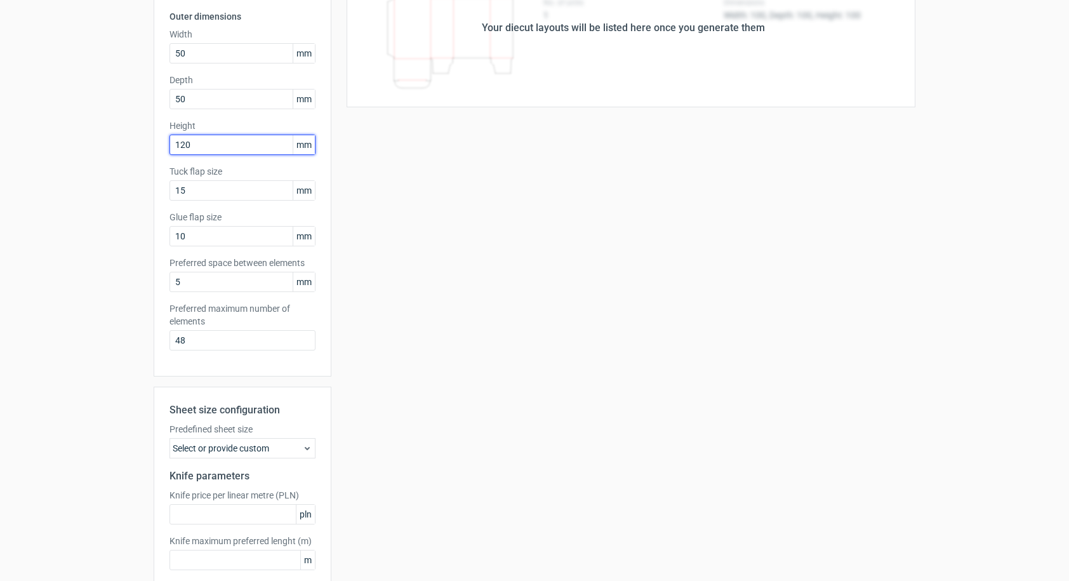
scroll to position [194, 0]
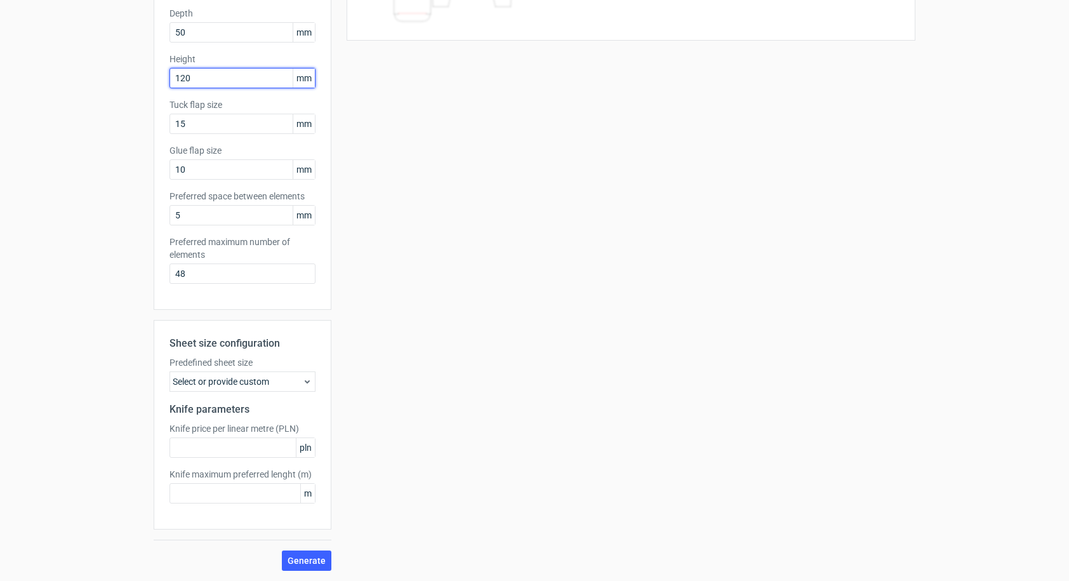
type input "120"
click at [305, 381] on use at bounding box center [307, 381] width 5 height 3
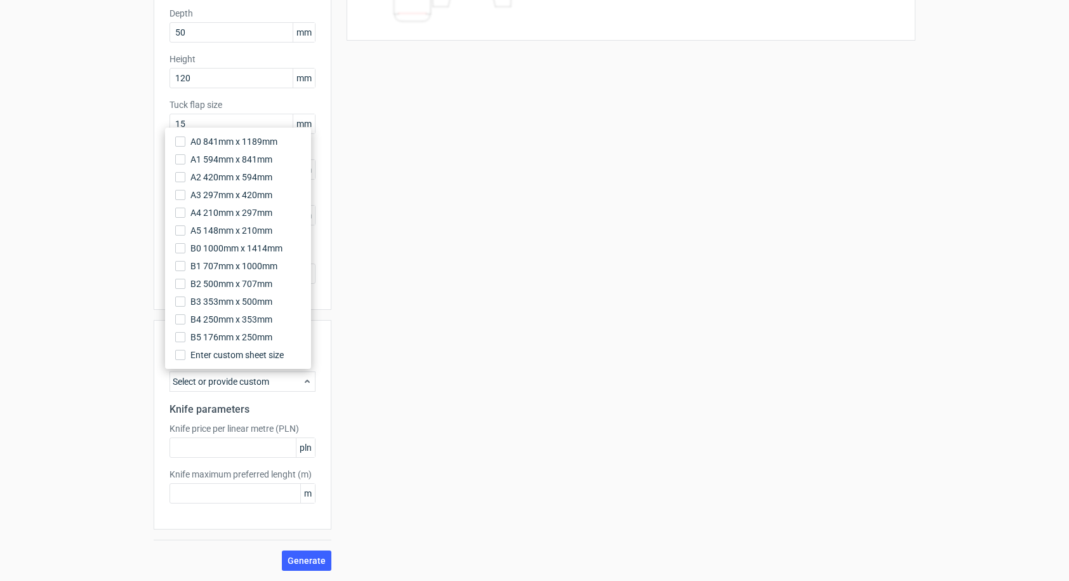
click at [305, 381] on use at bounding box center [307, 380] width 5 height 3
click at [290, 449] on input "text" at bounding box center [242, 447] width 146 height 20
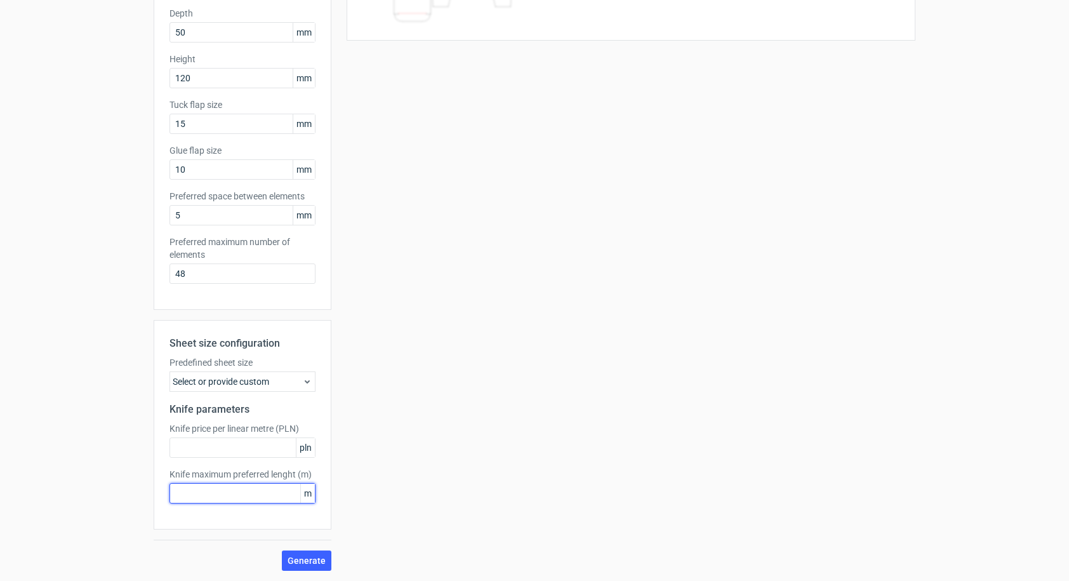
click at [267, 492] on input "text" at bounding box center [242, 493] width 146 height 20
drag, startPoint x: 282, startPoint y: 491, endPoint x: 301, endPoint y: 491, distance: 19.0
click at [301, 491] on div "m" at bounding box center [242, 493] width 146 height 20
click at [303, 564] on span "Generate" at bounding box center [306, 560] width 38 height 9
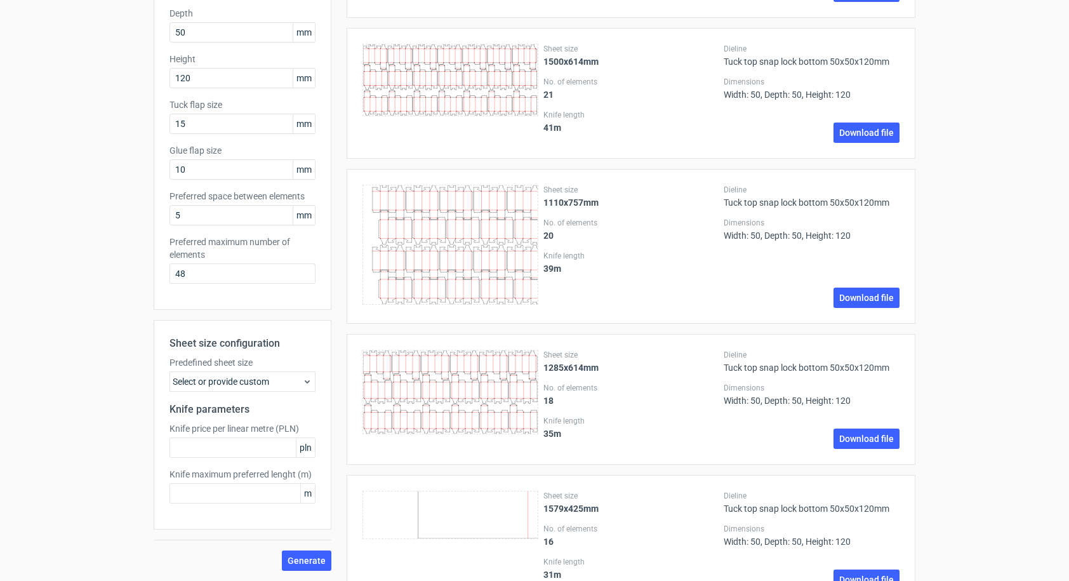
scroll to position [0, 0]
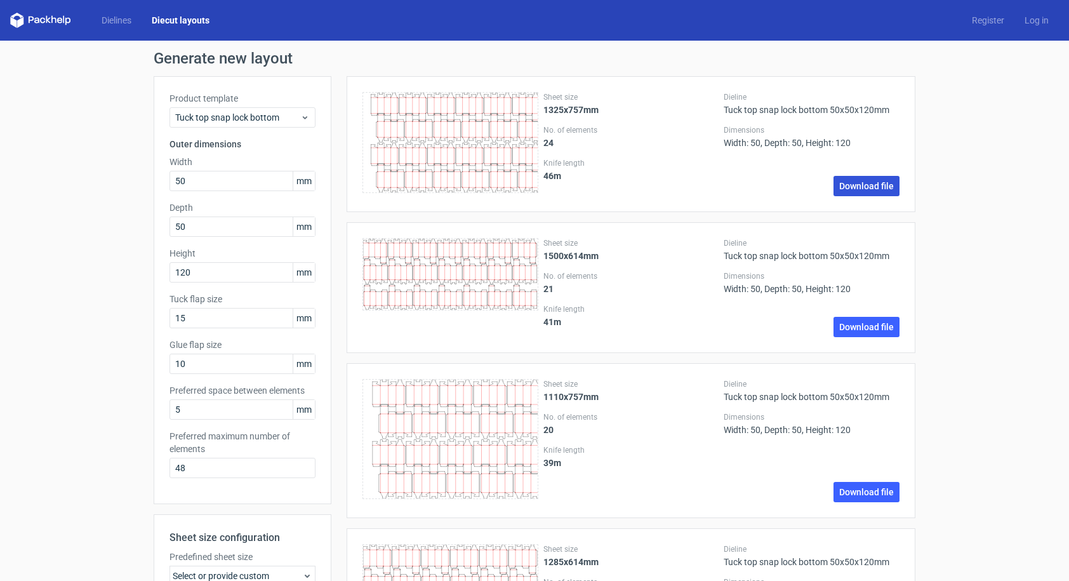
click at [855, 187] on link "Download file" at bounding box center [866, 186] width 66 height 20
drag, startPoint x: 202, startPoint y: 411, endPoint x: 151, endPoint y: 410, distance: 50.8
click at [154, 411] on div "Product template Tuck top snap lock bottom Outer dimensions Width 50 mm Depth 5…" at bounding box center [243, 290] width 178 height 428
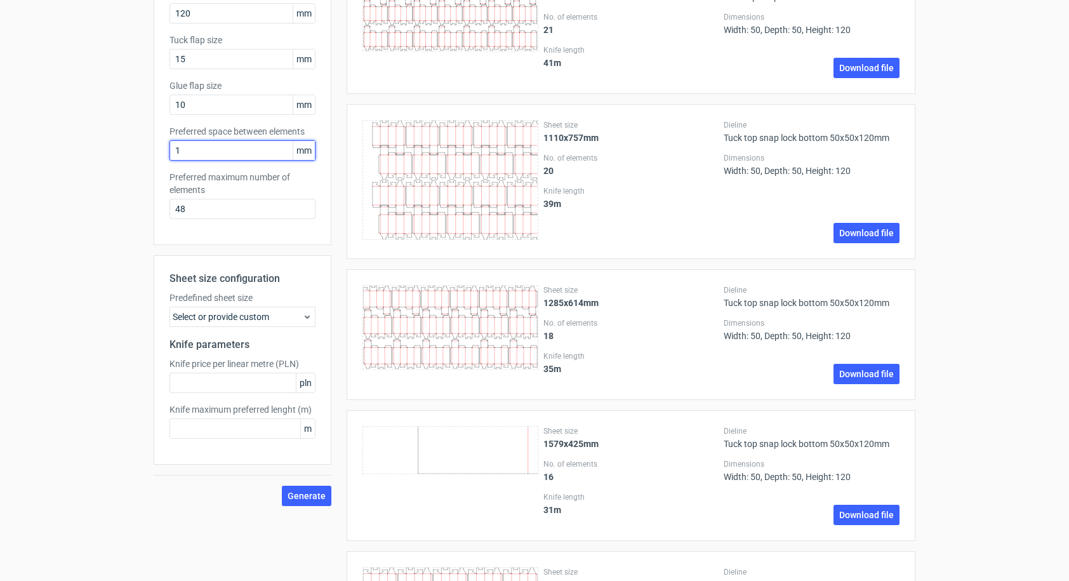
scroll to position [317, 0]
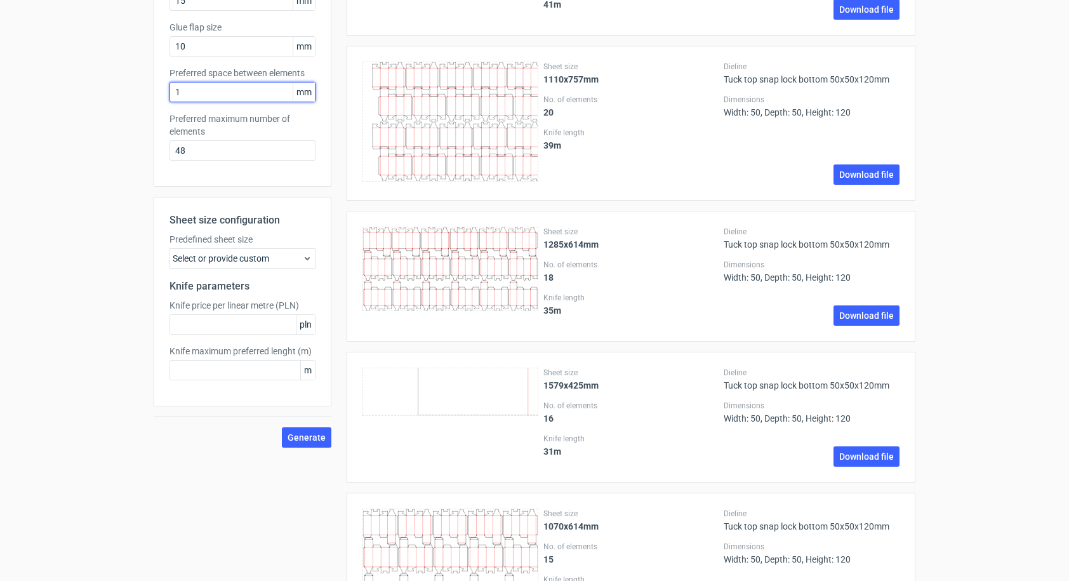
type input "1"
click at [904, 383] on div "Sheet size 1579x425mm No. of elements 16 Knife length 31 m Dieline Tuck top sna…" at bounding box center [630, 417] width 569 height 131
drag, startPoint x: 208, startPoint y: 149, endPoint x: 124, endPoint y: 152, distance: 83.2
type input "1"
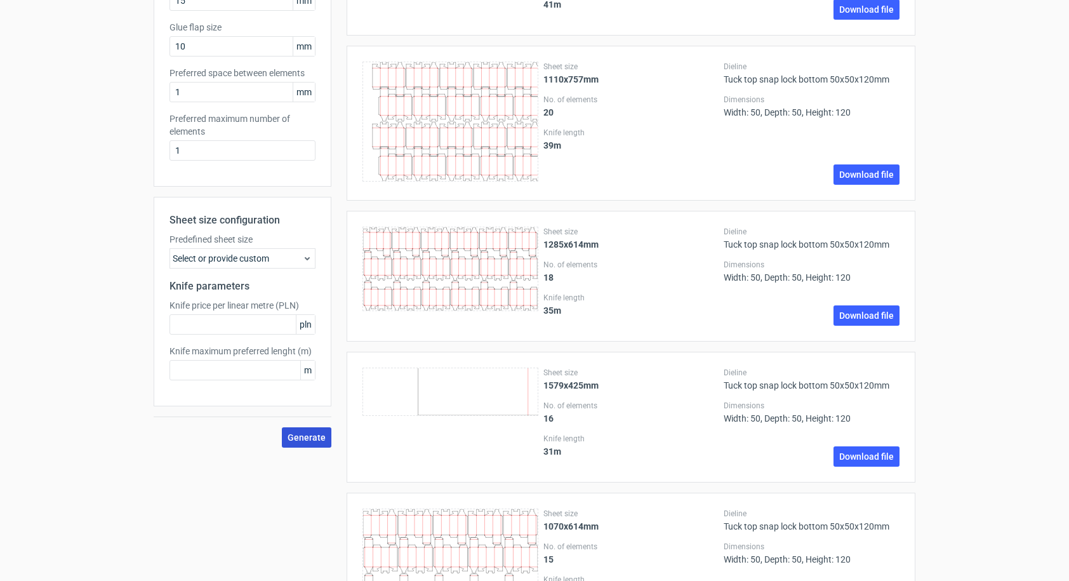
click at [296, 434] on span "Generate" at bounding box center [306, 437] width 38 height 9
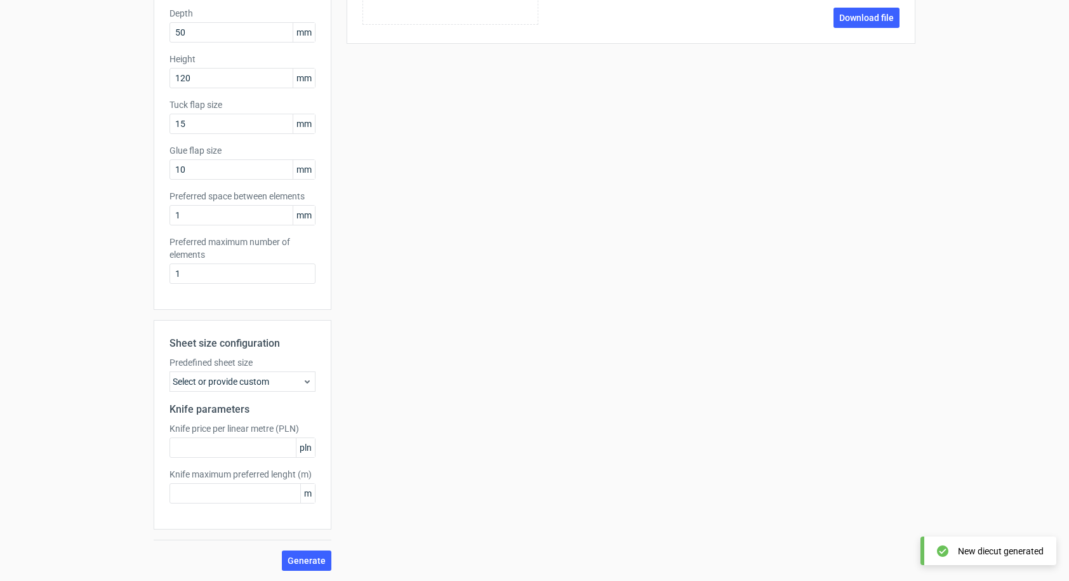
scroll to position [0, 0]
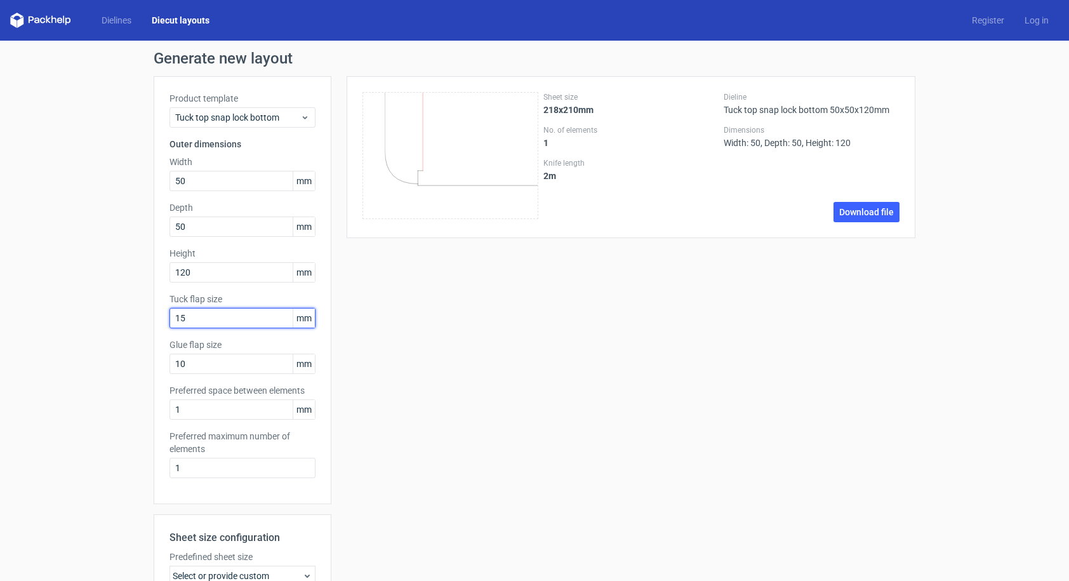
click at [236, 319] on input "15" at bounding box center [242, 318] width 146 height 20
click at [240, 368] on input "10" at bounding box center [242, 363] width 146 height 20
click at [218, 416] on input "1" at bounding box center [242, 409] width 146 height 20
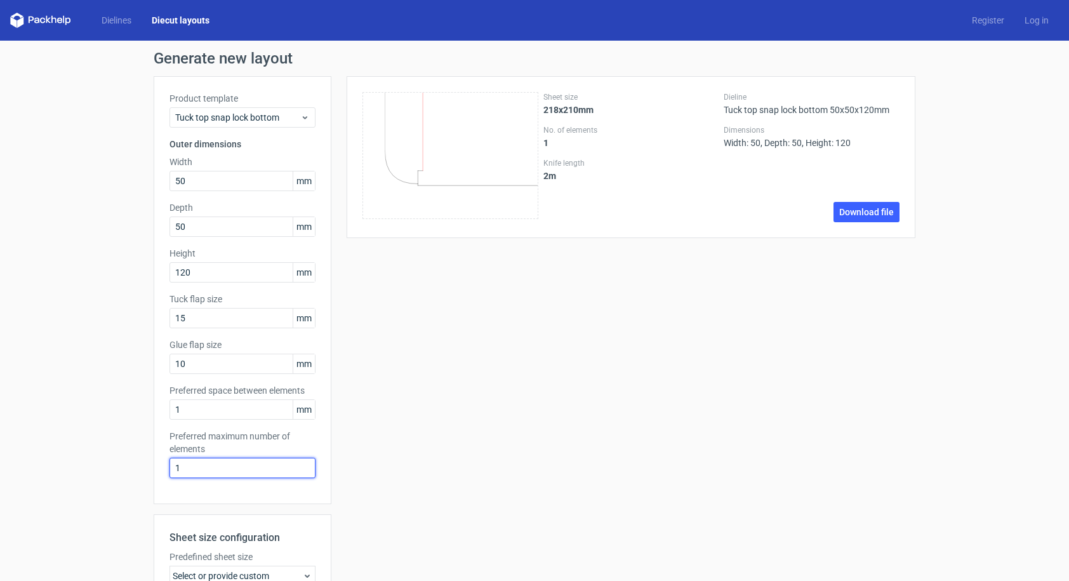
click at [208, 474] on input "1" at bounding box center [242, 468] width 146 height 20
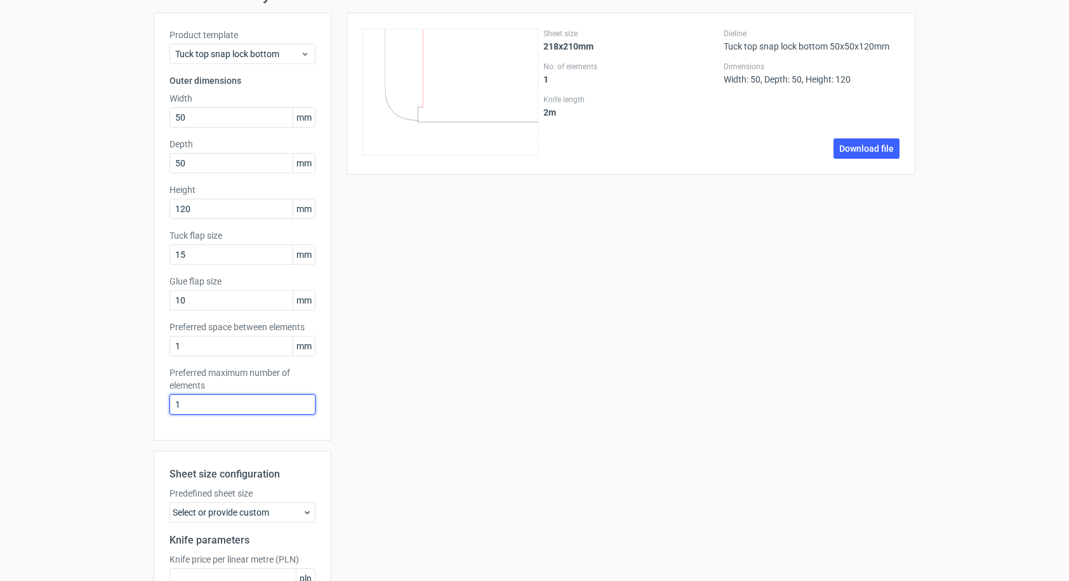
scroll to position [190, 0]
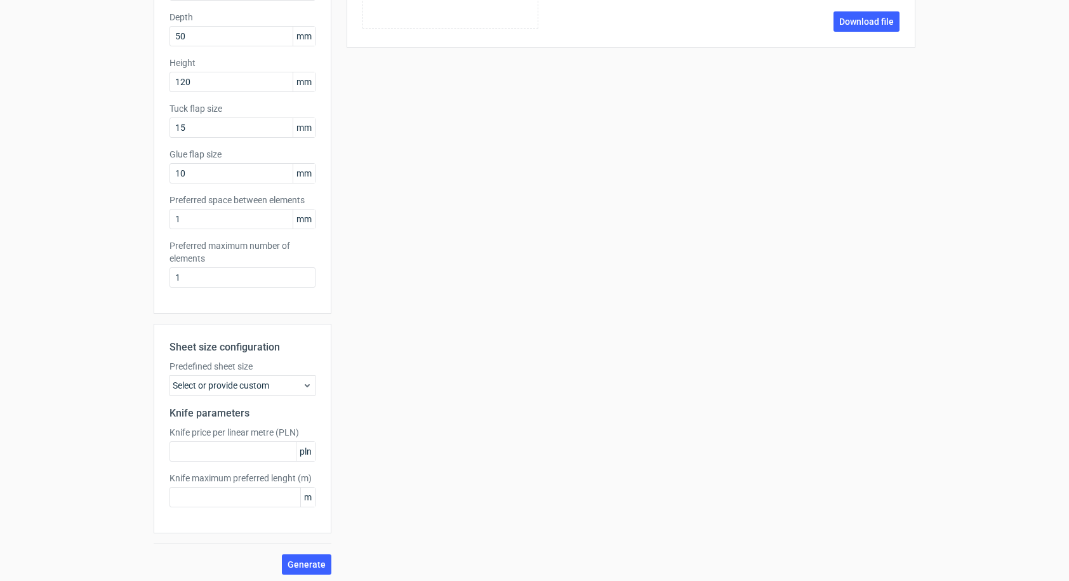
click at [302, 386] on icon at bounding box center [307, 385] width 10 height 10
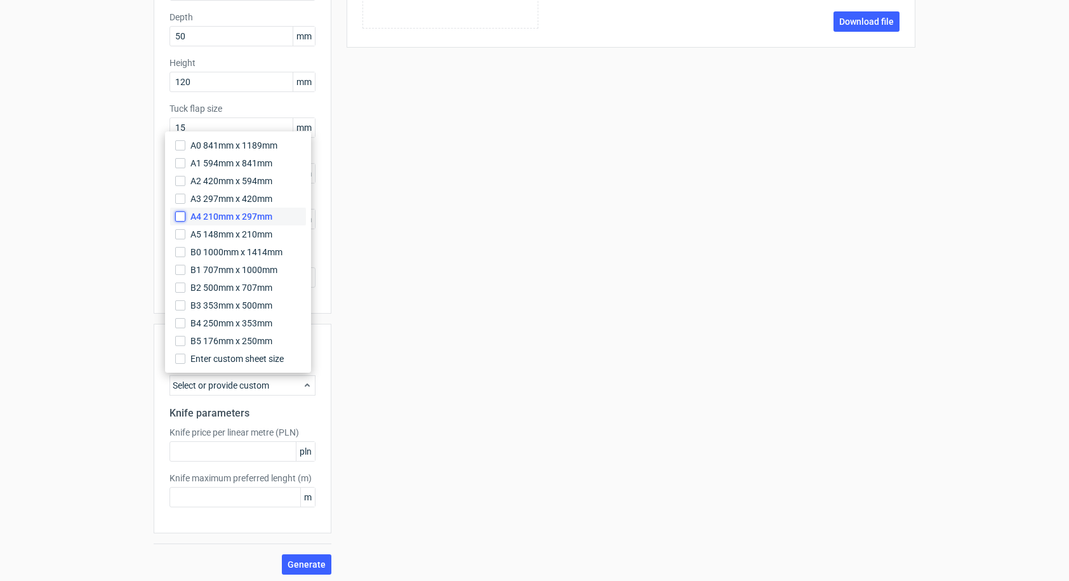
click at [179, 216] on input "A4 210mm x 297mm" at bounding box center [180, 216] width 10 height 10
click at [265, 451] on input "text" at bounding box center [242, 451] width 146 height 20
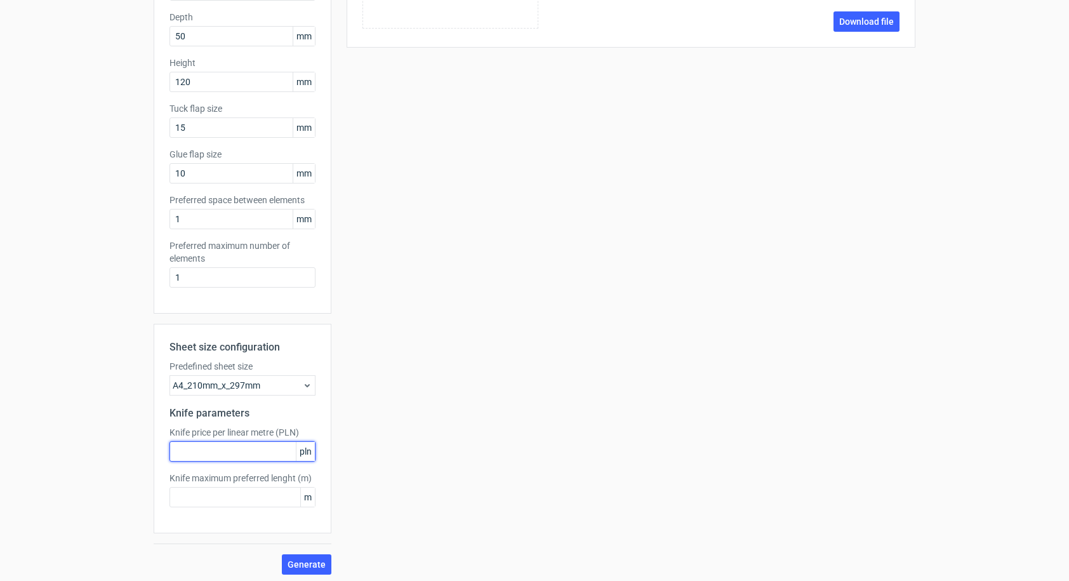
click at [281, 454] on input "text" at bounding box center [242, 451] width 146 height 20
type input "121004"
click at [304, 564] on span "Generate" at bounding box center [306, 564] width 38 height 9
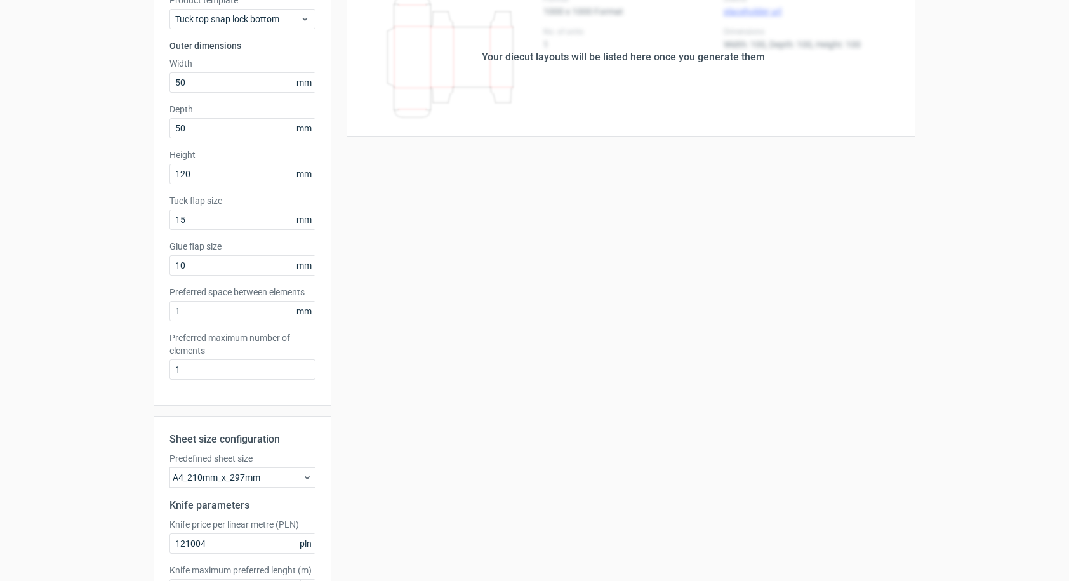
scroll to position [0, 0]
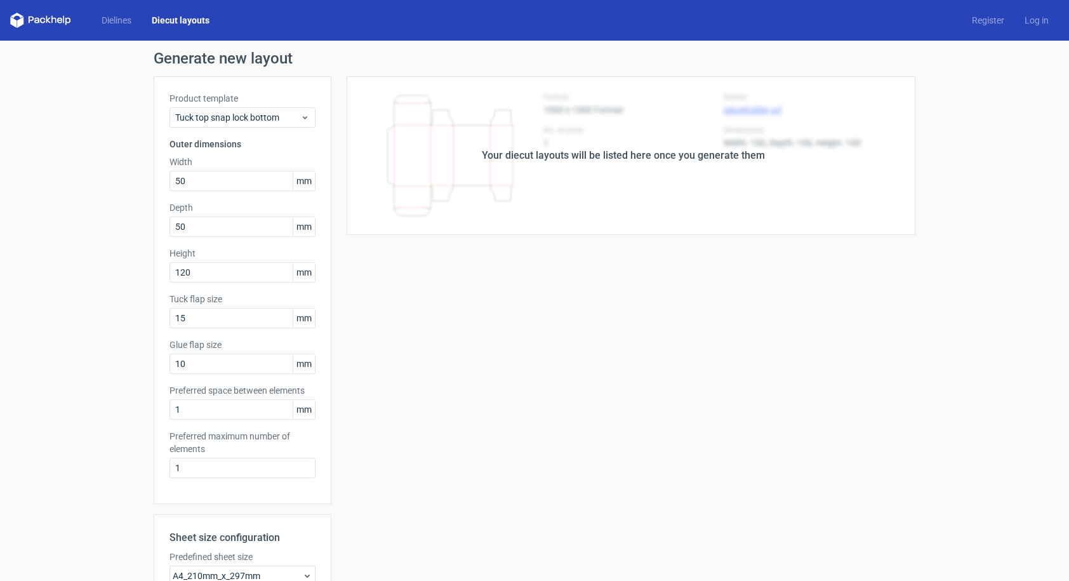
click at [160, 22] on link "Diecut layouts" at bounding box center [181, 20] width 78 height 13
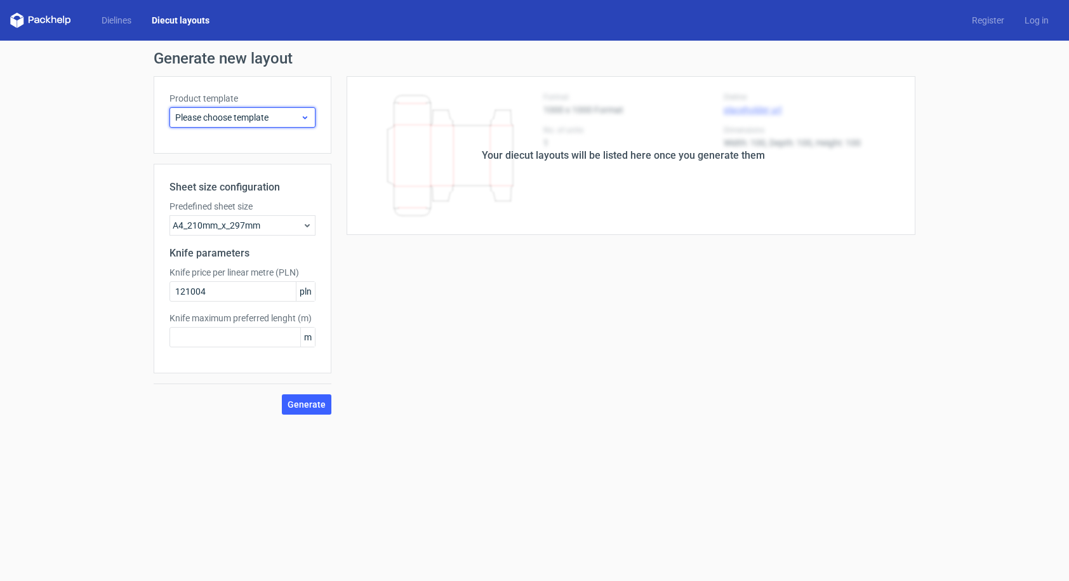
click at [301, 119] on icon at bounding box center [305, 117] width 10 height 10
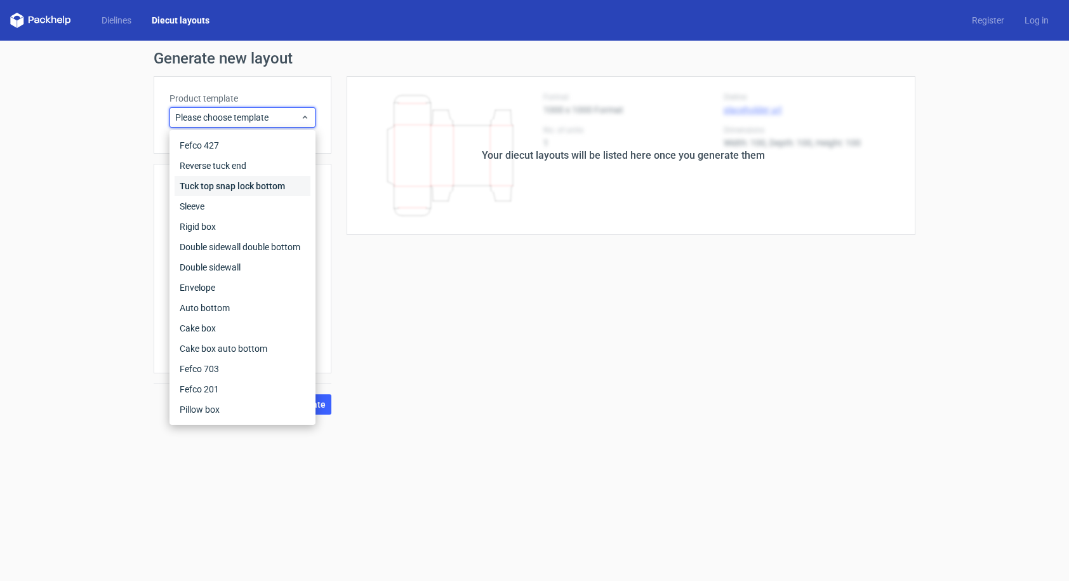
click at [262, 183] on div "Tuck top snap lock bottom" at bounding box center [243, 186] width 136 height 20
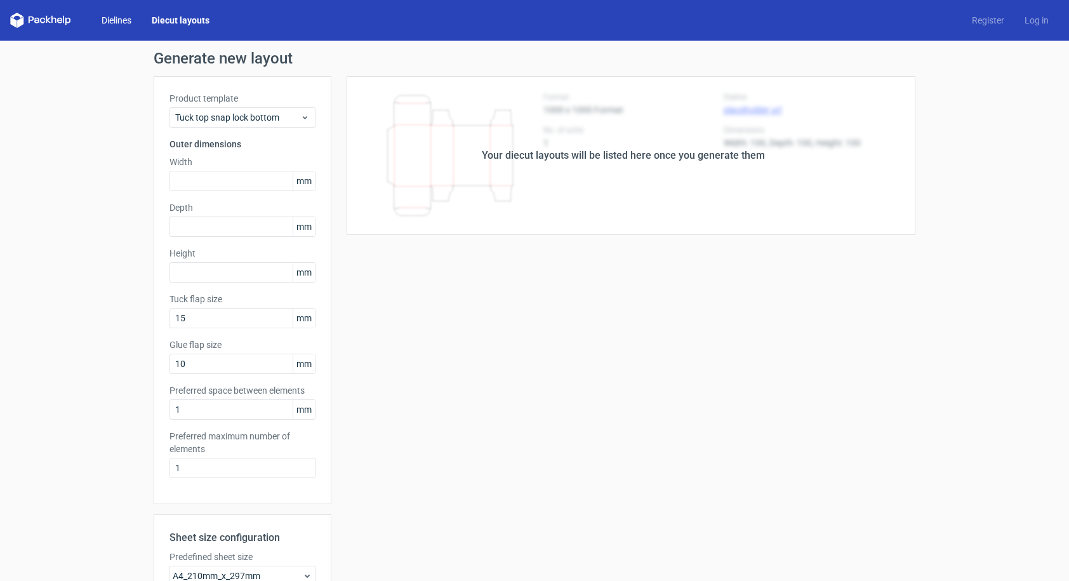
click at [114, 25] on link "Dielines" at bounding box center [116, 20] width 50 height 13
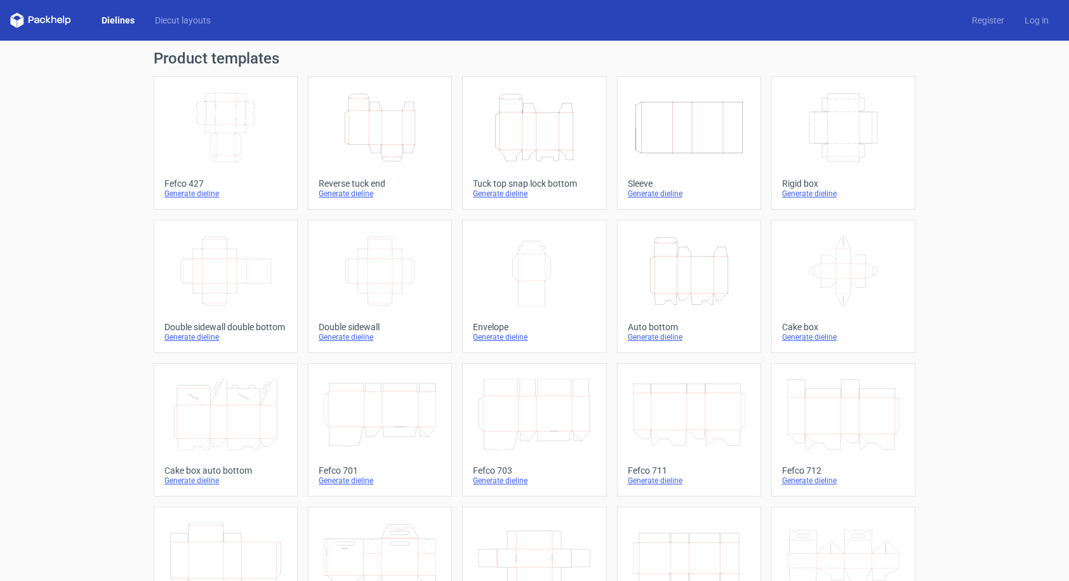
click at [389, 153] on icon "Height Depth Width" at bounding box center [380, 127] width 112 height 71
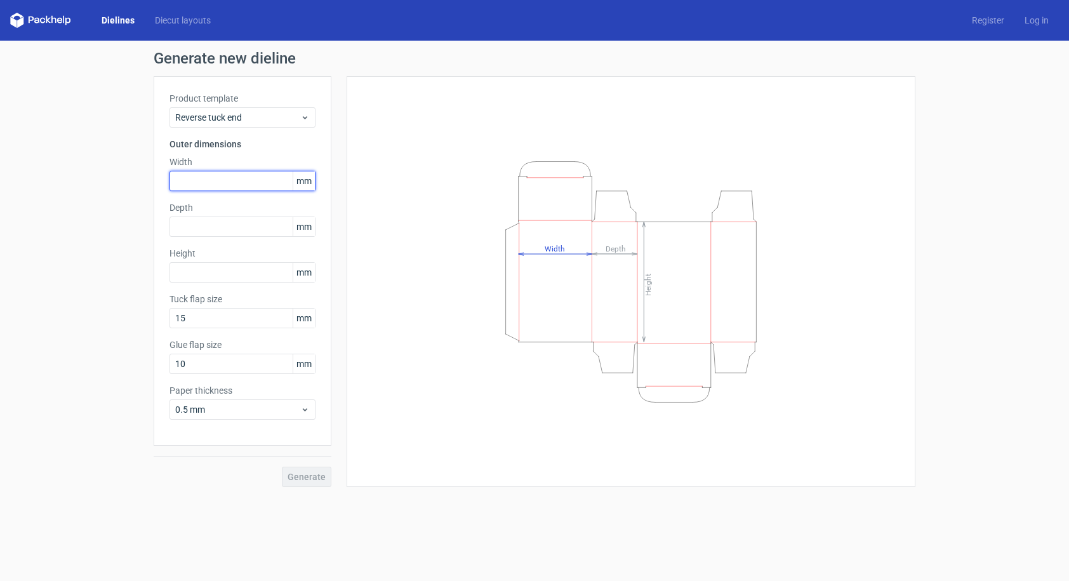
click at [208, 177] on input "text" at bounding box center [242, 181] width 146 height 20
type input "50"
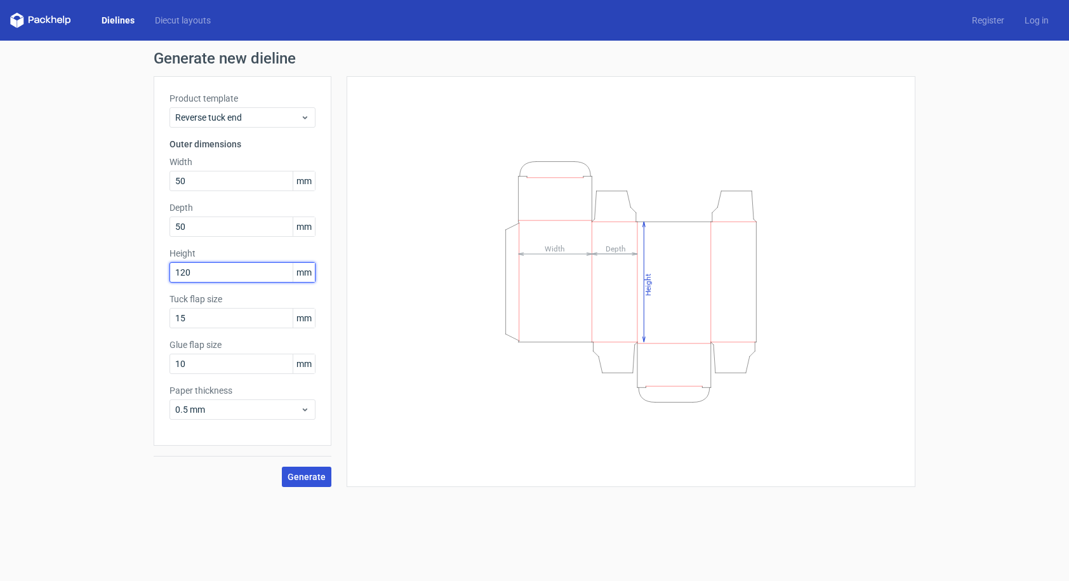
type input "120"
click at [311, 475] on span "Generate" at bounding box center [306, 476] width 38 height 9
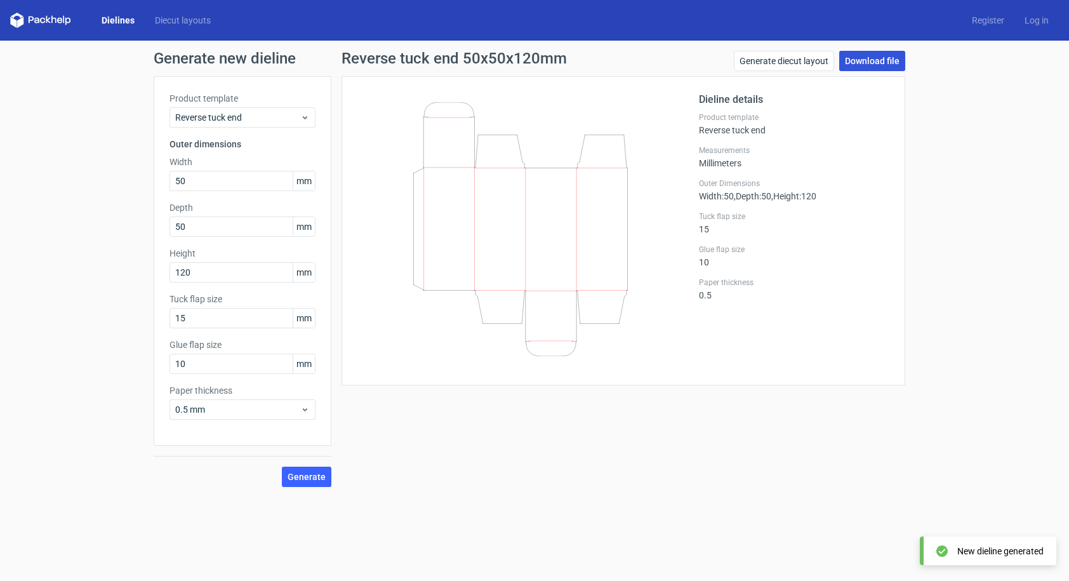
click at [855, 60] on link "Download file" at bounding box center [872, 61] width 66 height 20
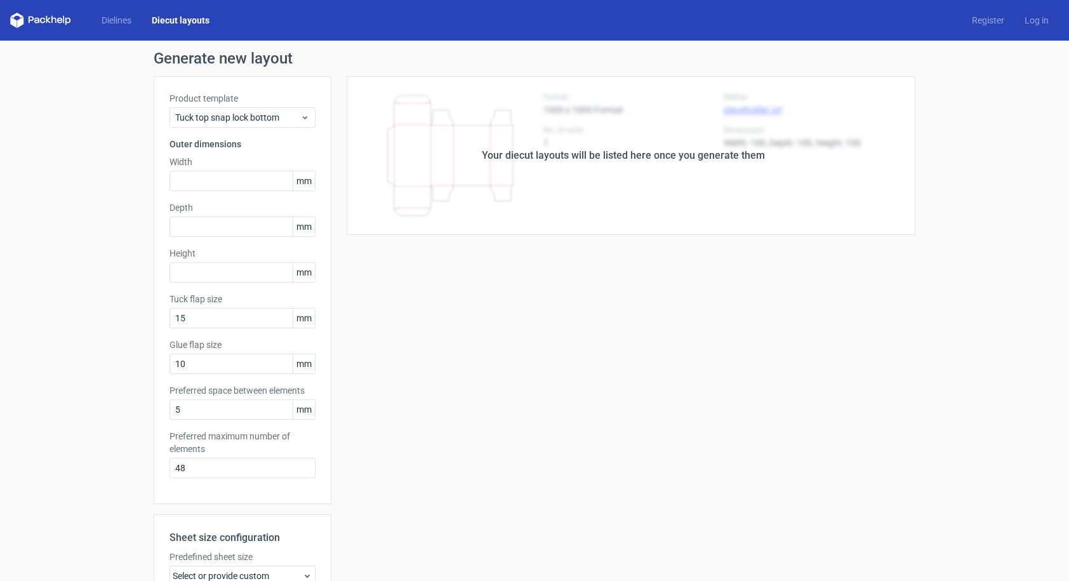
click at [195, 22] on link "Diecut layouts" at bounding box center [181, 20] width 78 height 13
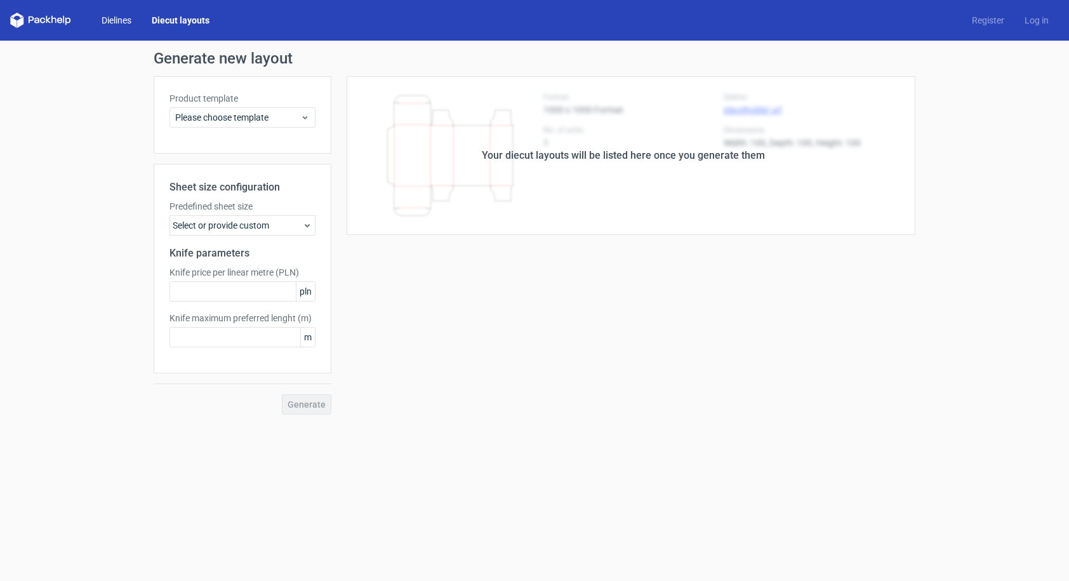
click at [109, 20] on link "Dielines" at bounding box center [116, 20] width 50 height 13
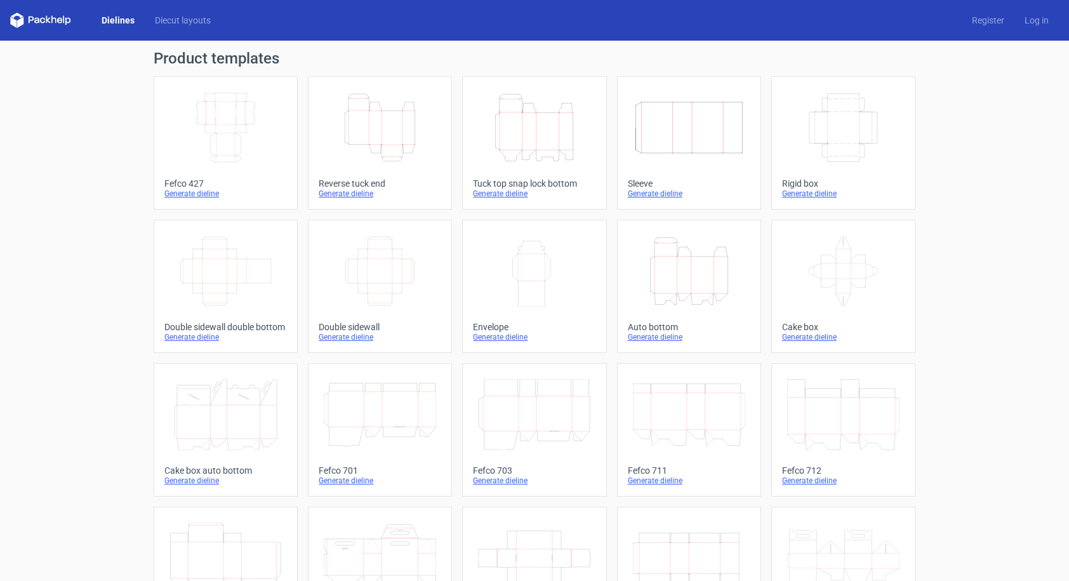
click at [53, 20] on icon at bounding box center [40, 20] width 61 height 15
click at [659, 338] on div "Generate dieline" at bounding box center [689, 337] width 122 height 10
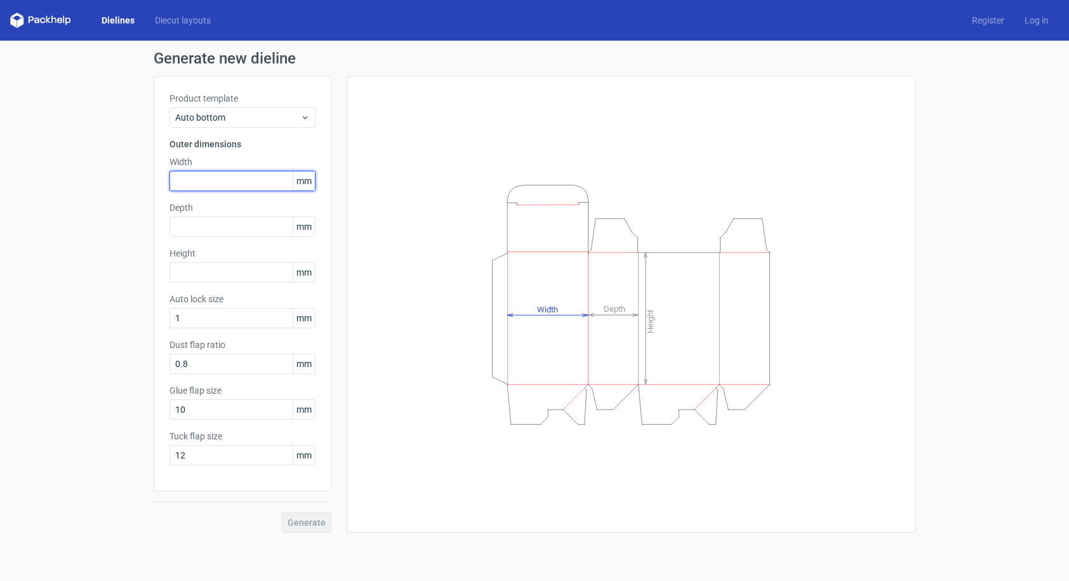
click at [208, 183] on input "text" at bounding box center [242, 181] width 146 height 20
type input "50"
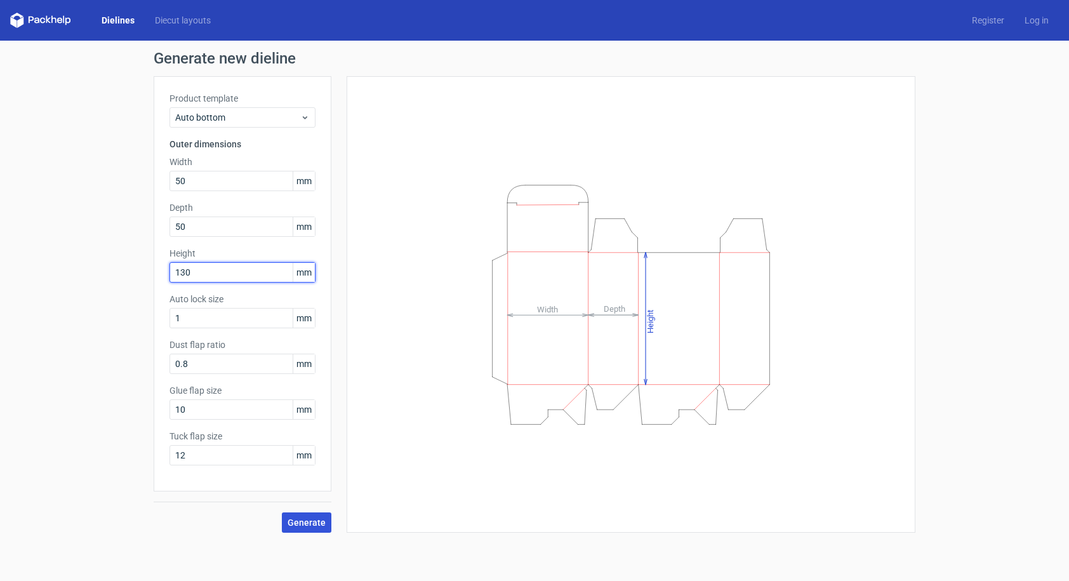
type input "130"
click at [311, 522] on span "Generate" at bounding box center [306, 522] width 38 height 9
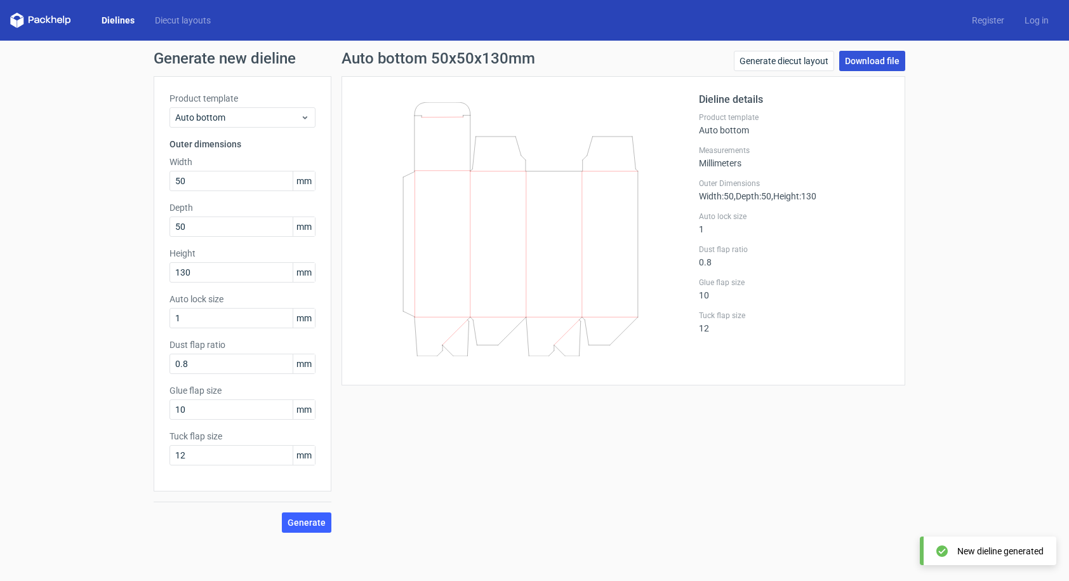
click at [859, 60] on link "Download file" at bounding box center [872, 61] width 66 height 20
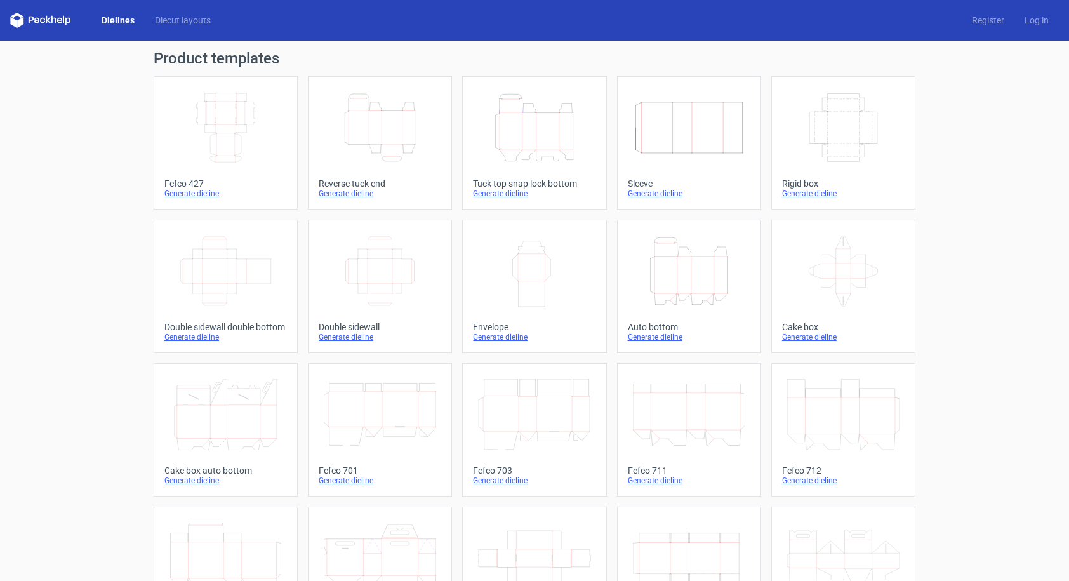
click at [355, 188] on div "Reverse tuck end" at bounding box center [380, 183] width 122 height 10
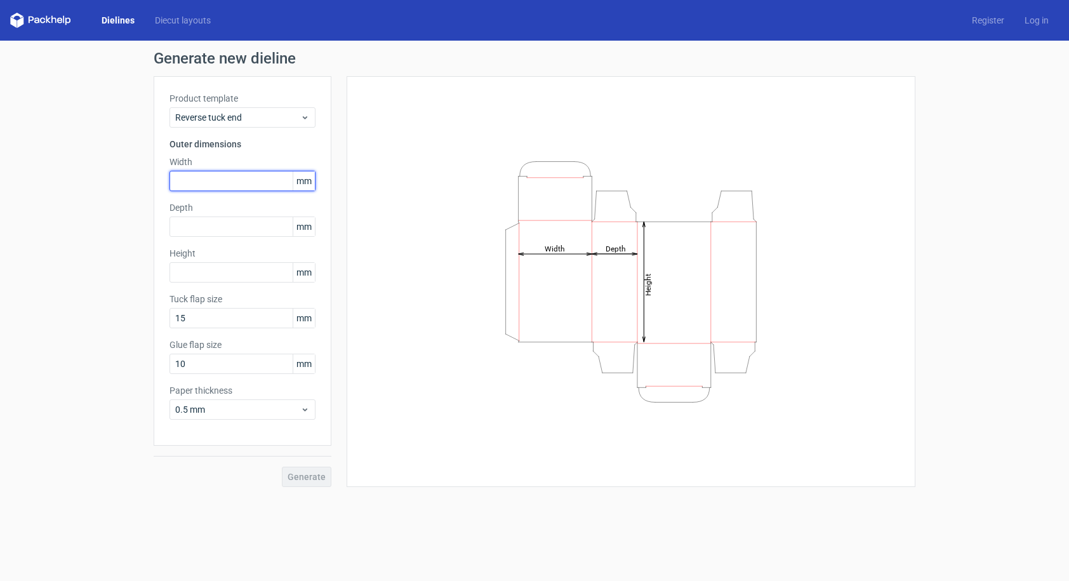
click at [210, 179] on input "text" at bounding box center [242, 181] width 146 height 20
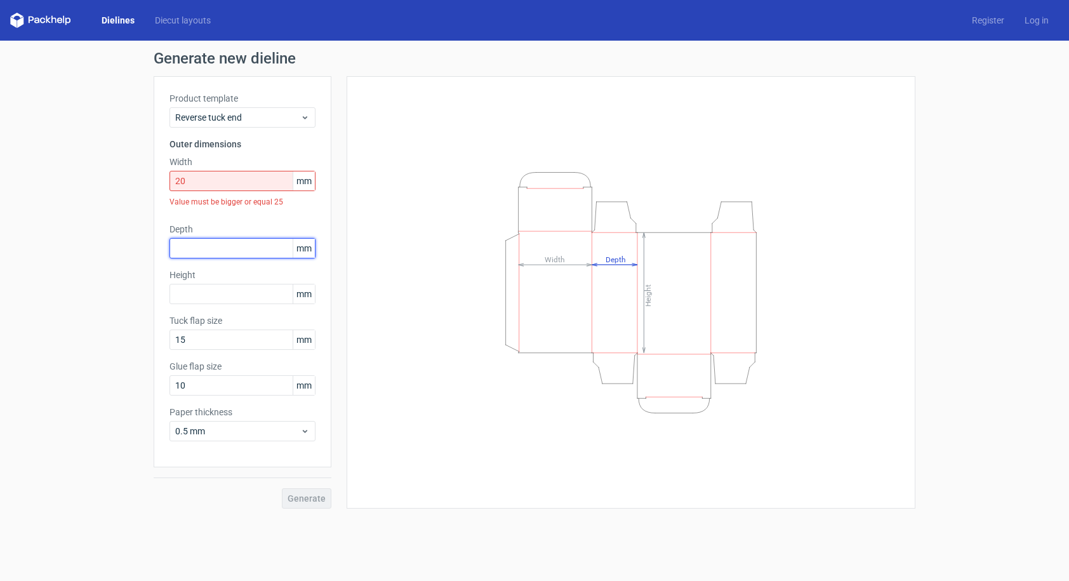
click at [183, 233] on div "Depth mm" at bounding box center [242, 241] width 146 height 36
drag, startPoint x: 211, startPoint y: 183, endPoint x: 105, endPoint y: 183, distance: 106.0
click at [105, 183] on div "Generate new dieline Product template Reverse tuck end Outer dimensions Width 2…" at bounding box center [534, 280] width 1069 height 478
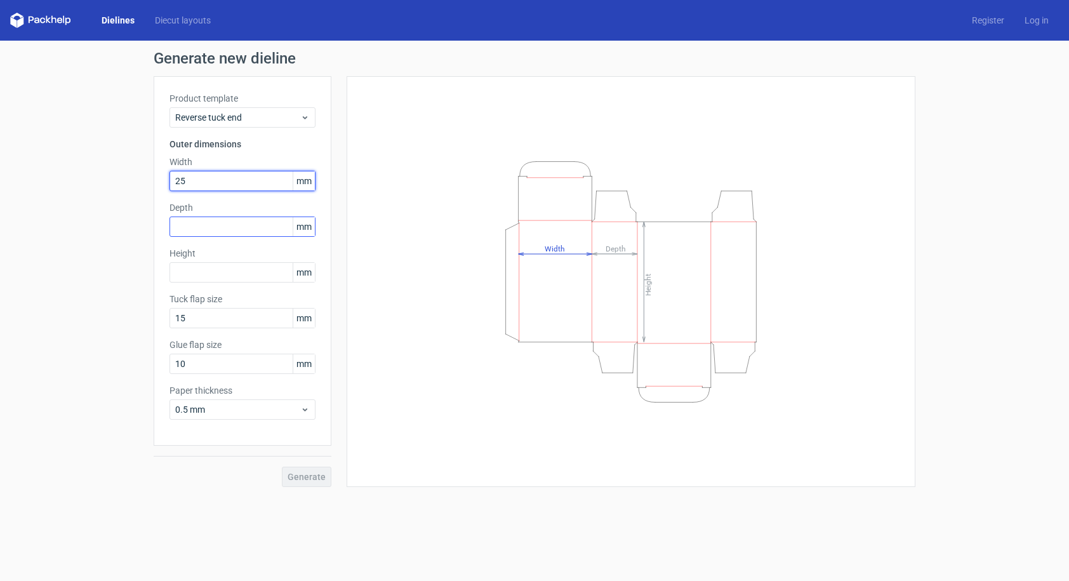
type input "25"
click at [181, 226] on input "text" at bounding box center [242, 226] width 146 height 20
type input "25"
click at [209, 274] on input "text" at bounding box center [242, 272] width 146 height 20
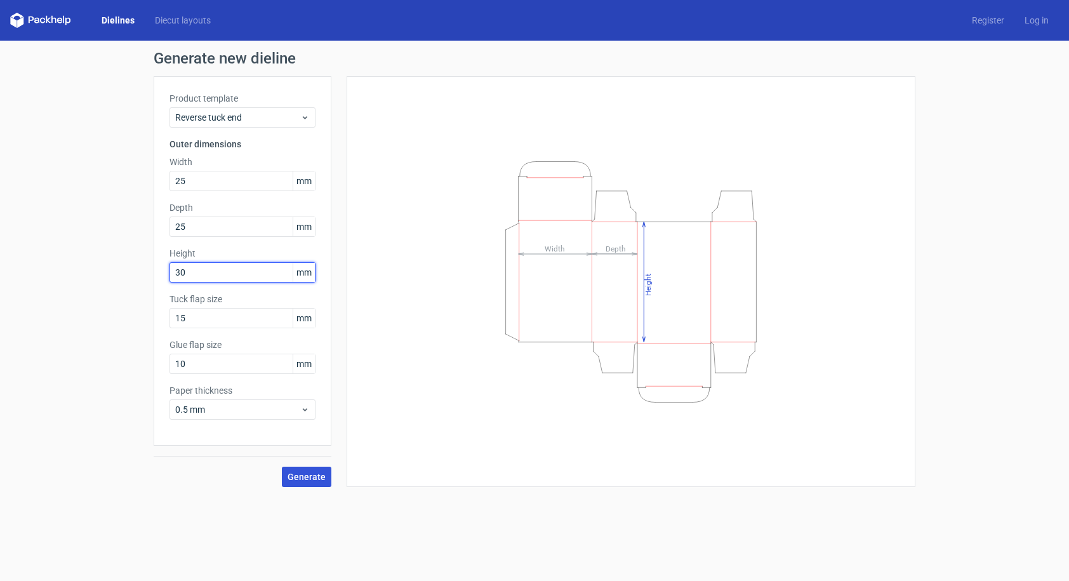
type input "30"
click at [317, 477] on span "Generate" at bounding box center [306, 476] width 38 height 9
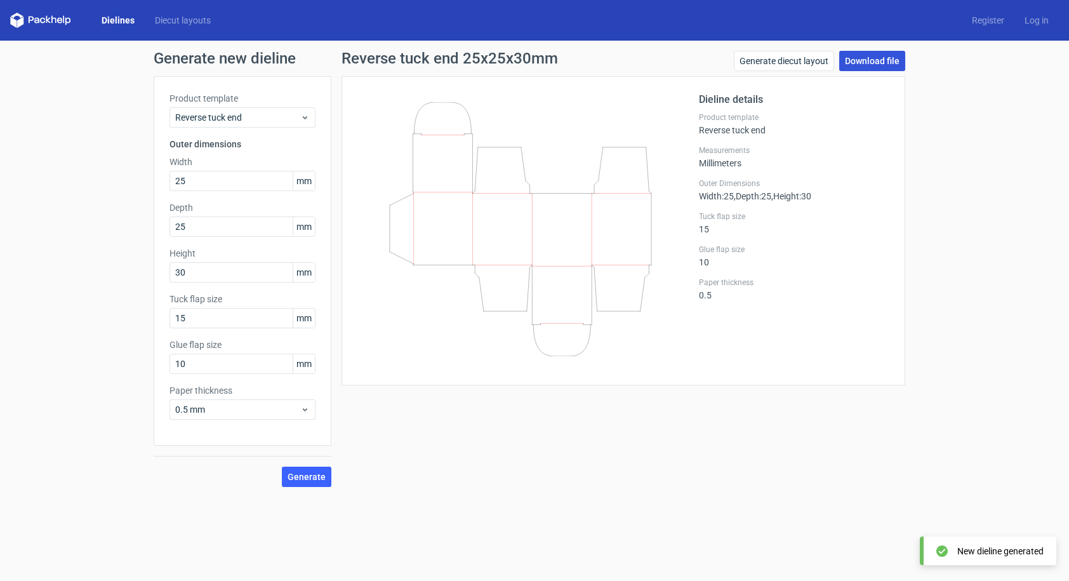
click at [868, 61] on link "Download file" at bounding box center [872, 61] width 66 height 20
